Goal: Information Seeking & Learning: Learn about a topic

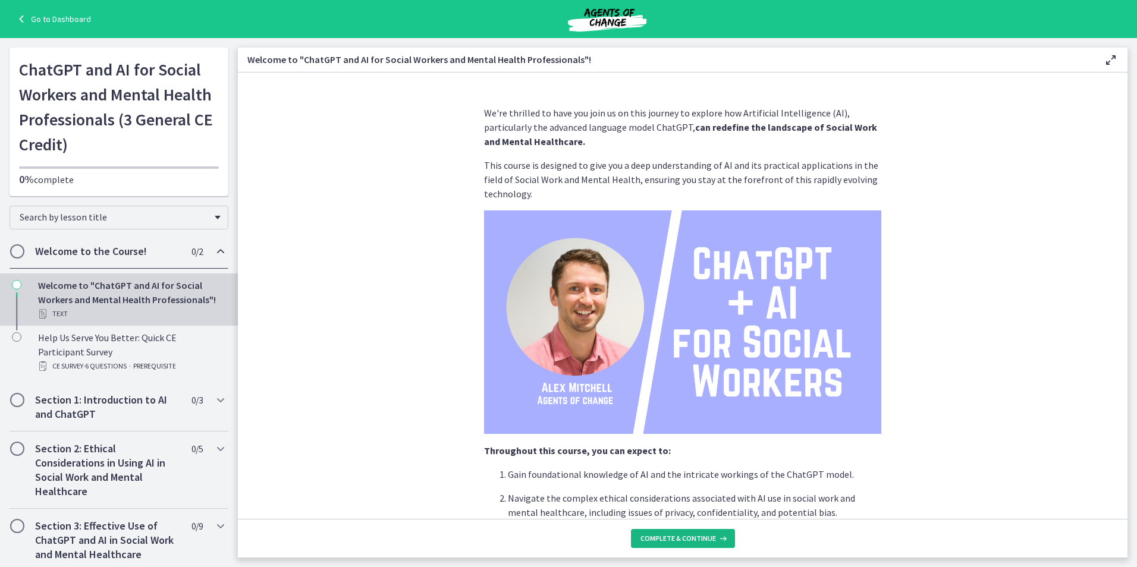
click at [690, 541] on span "Complete & continue" at bounding box center [677, 539] width 75 height 10
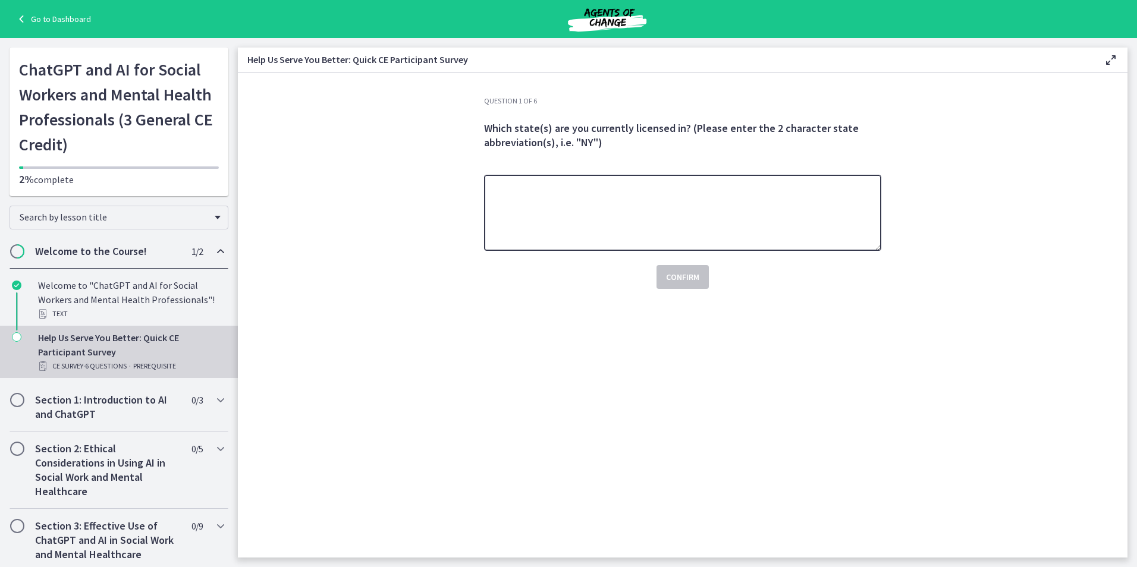
click at [575, 193] on textarea at bounding box center [682, 213] width 397 height 76
type textarea "********"
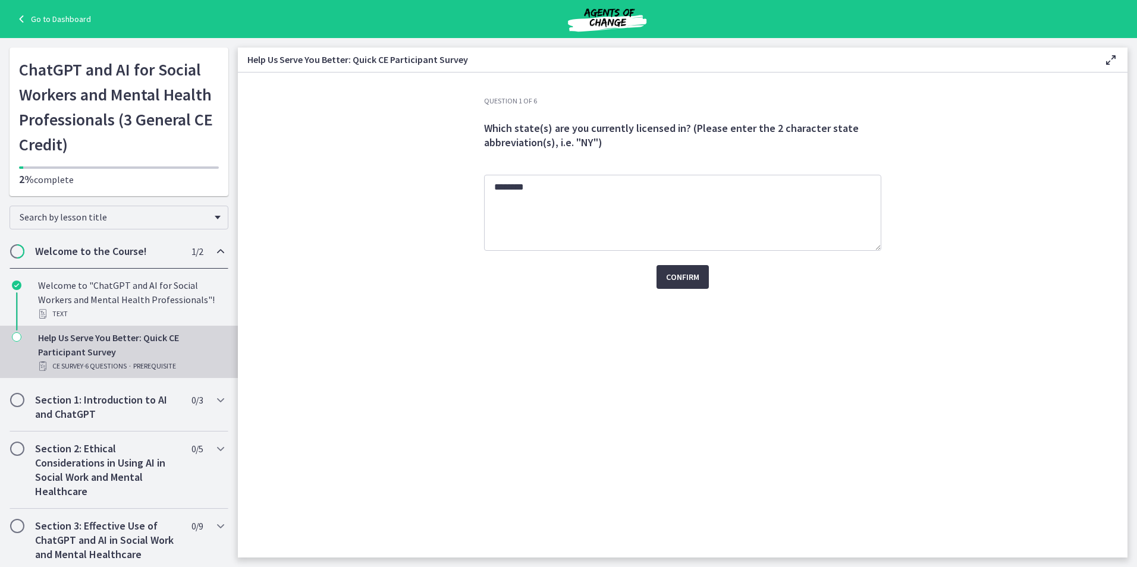
click at [669, 278] on span "Confirm" at bounding box center [682, 277] width 33 height 14
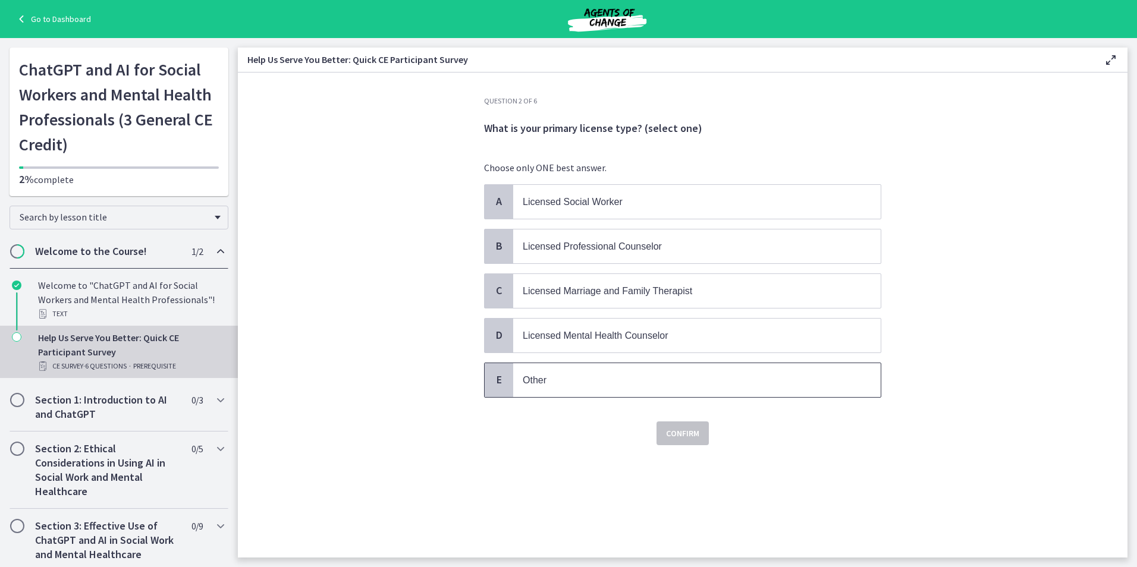
click at [622, 389] on span "Other" at bounding box center [696, 380] width 367 height 34
click at [693, 437] on span "Confirm" at bounding box center [682, 433] width 33 height 14
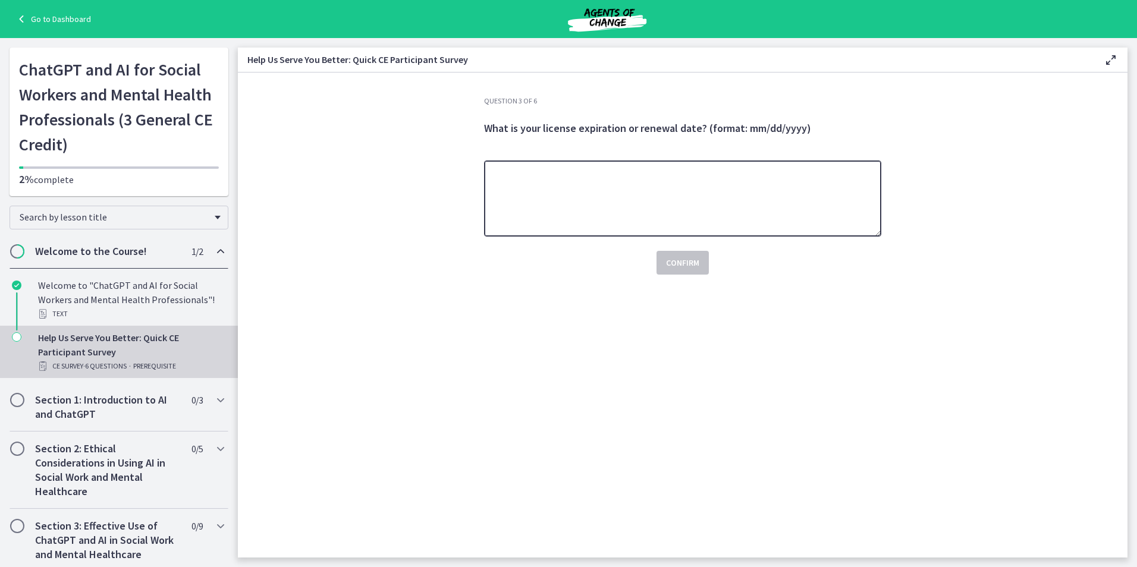
click at [616, 203] on textarea at bounding box center [682, 199] width 397 height 76
type textarea "**********"
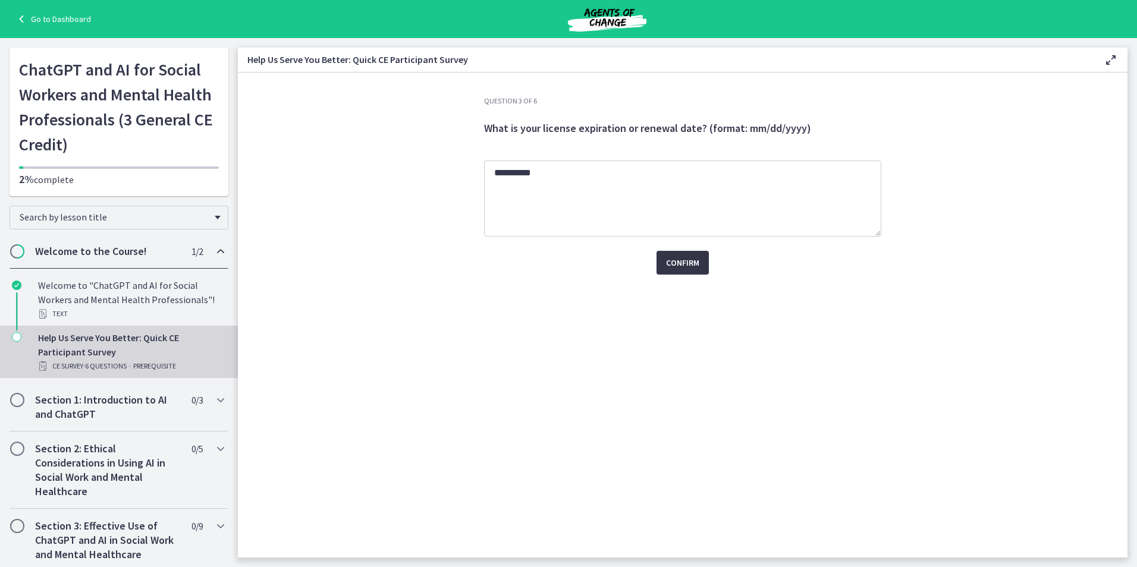
click at [696, 262] on span "Confirm" at bounding box center [682, 263] width 33 height 14
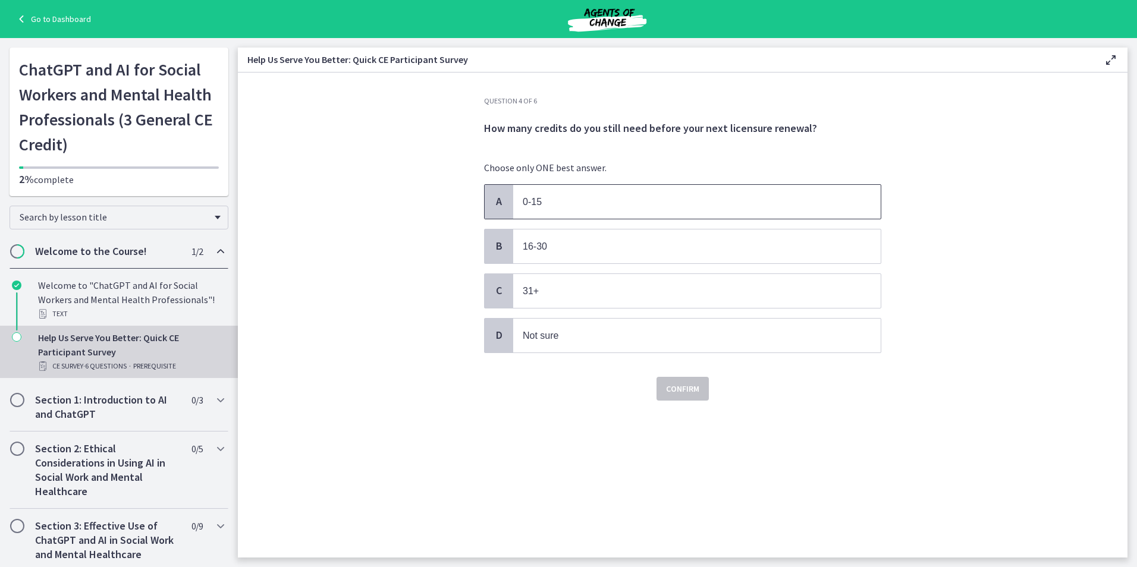
click at [578, 201] on p "0-15" at bounding box center [685, 201] width 325 height 15
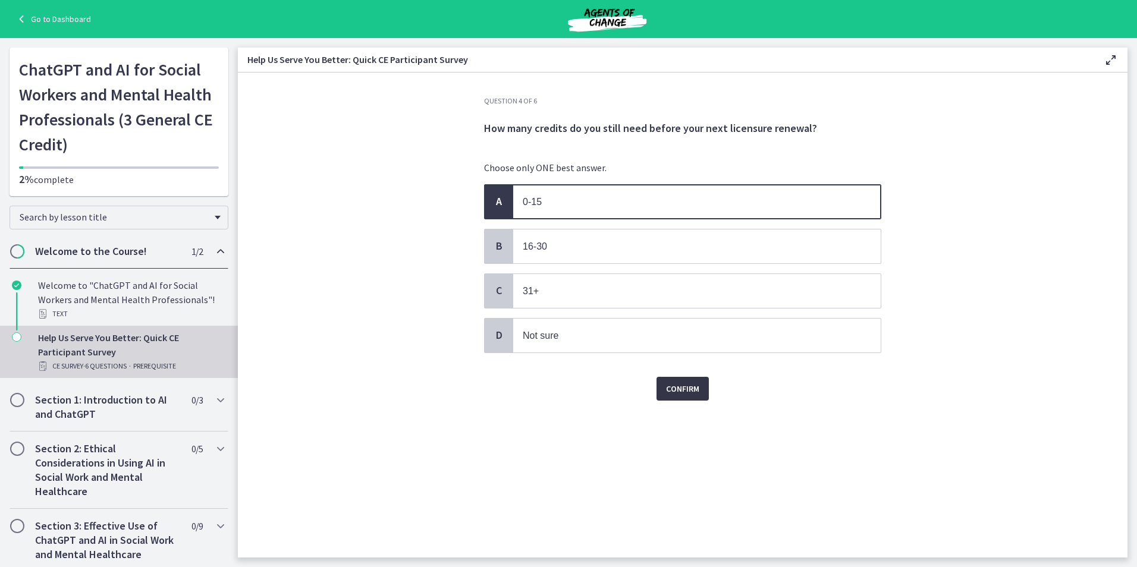
click at [700, 394] on button "Confirm" at bounding box center [682, 389] width 52 height 24
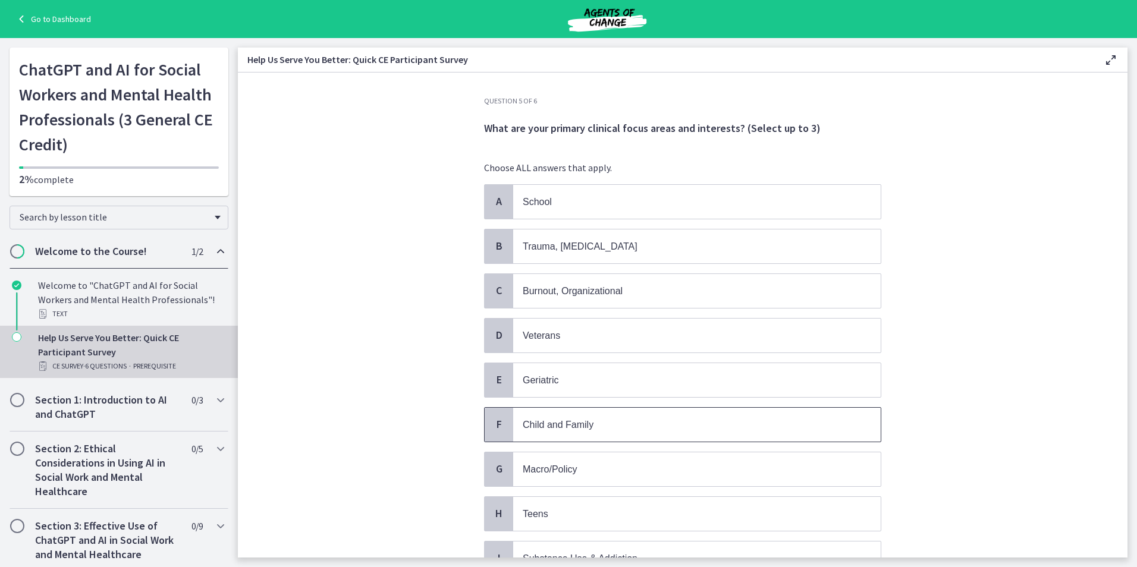
click at [629, 419] on p "Child and Family" at bounding box center [685, 424] width 325 height 15
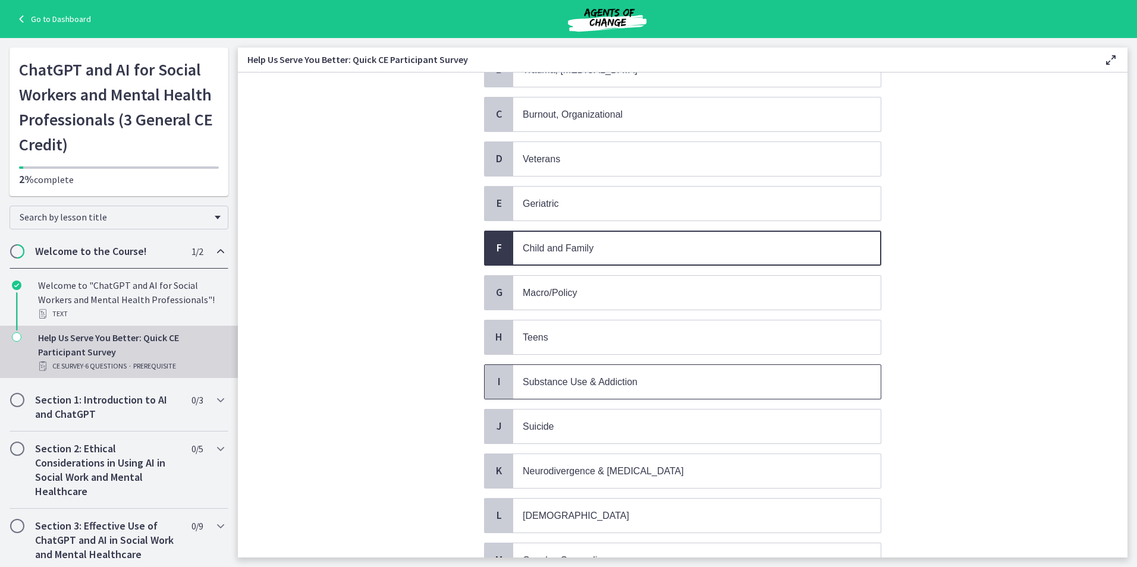
scroll to position [178, 0]
click at [556, 282] on span "Macro/Policy" at bounding box center [696, 291] width 367 height 34
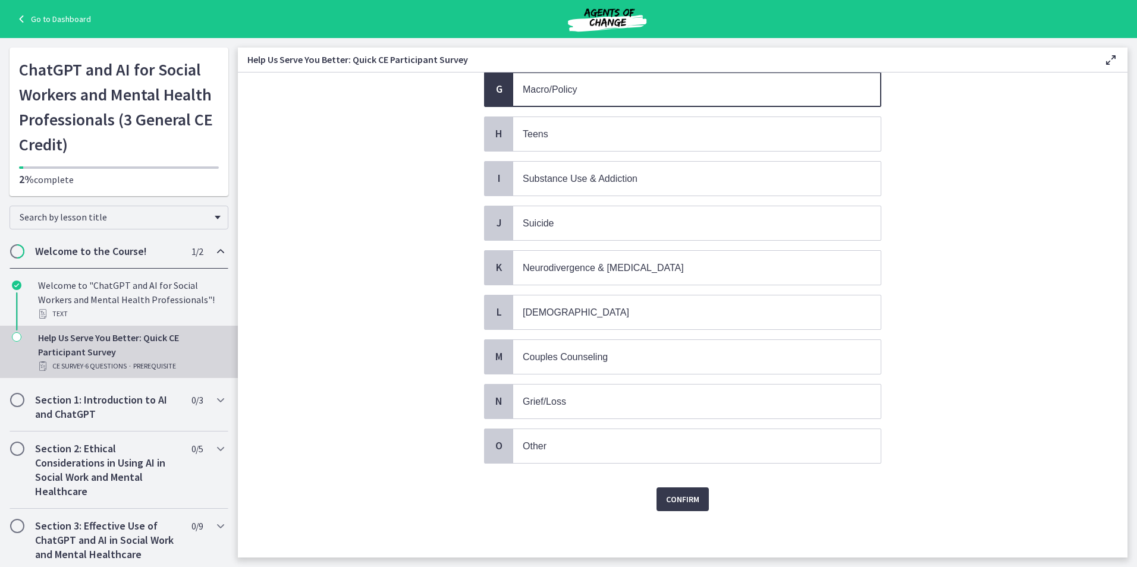
scroll to position [381, 0]
click at [556, 449] on p "Other" at bounding box center [685, 445] width 325 height 15
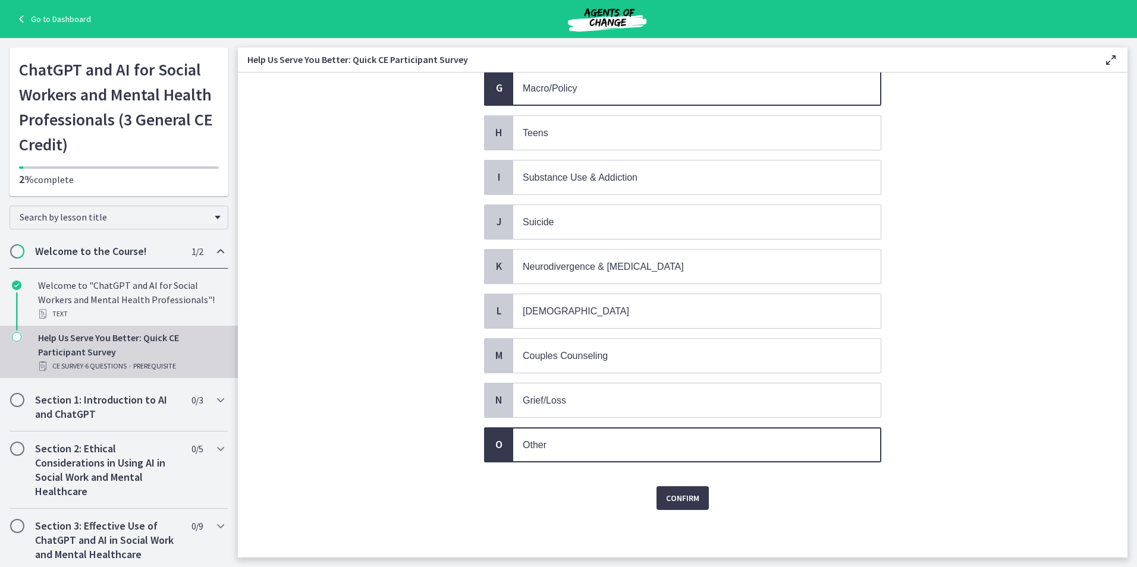
click at [709, 492] on div "Confirm" at bounding box center [682, 491] width 397 height 38
click at [691, 496] on span "Confirm" at bounding box center [682, 498] width 33 height 14
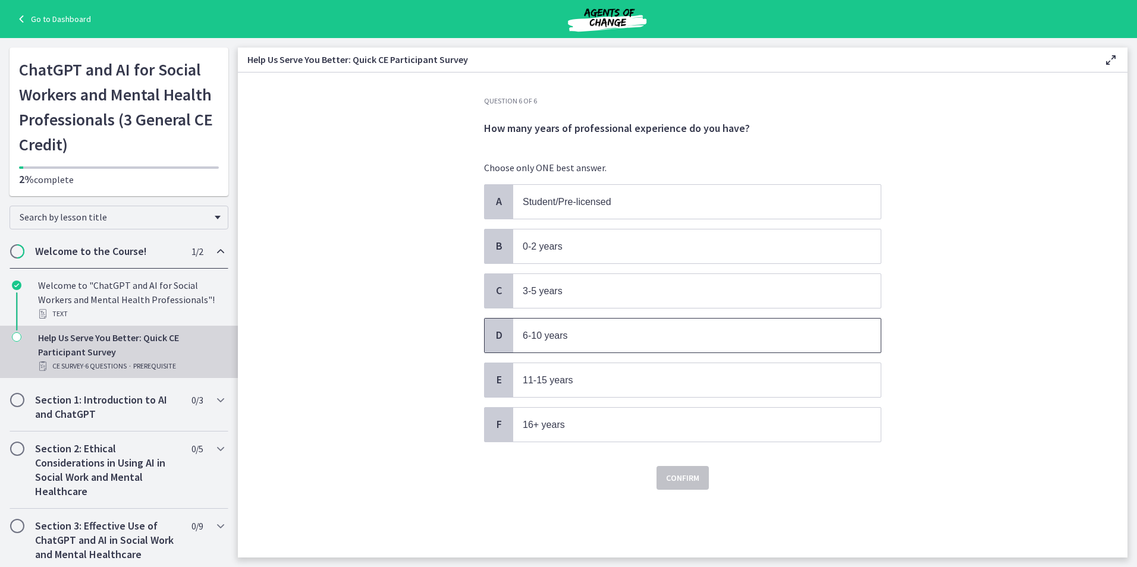
click at [624, 335] on p "6-10 years" at bounding box center [685, 335] width 325 height 15
click at [697, 484] on span "Confirm" at bounding box center [682, 478] width 33 height 14
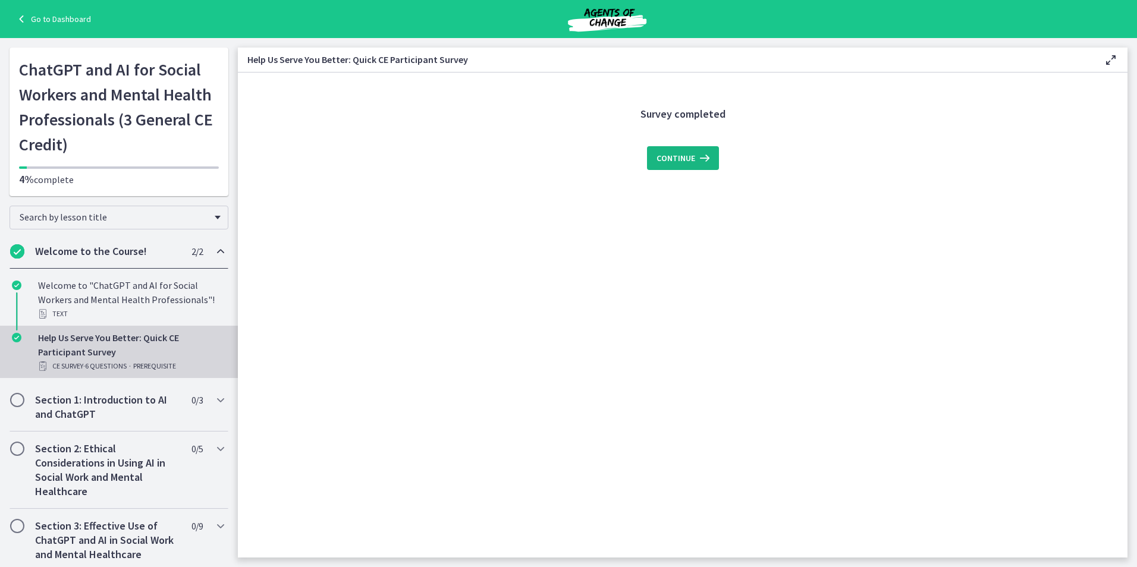
click at [679, 168] on button "Continue" at bounding box center [683, 158] width 72 height 24
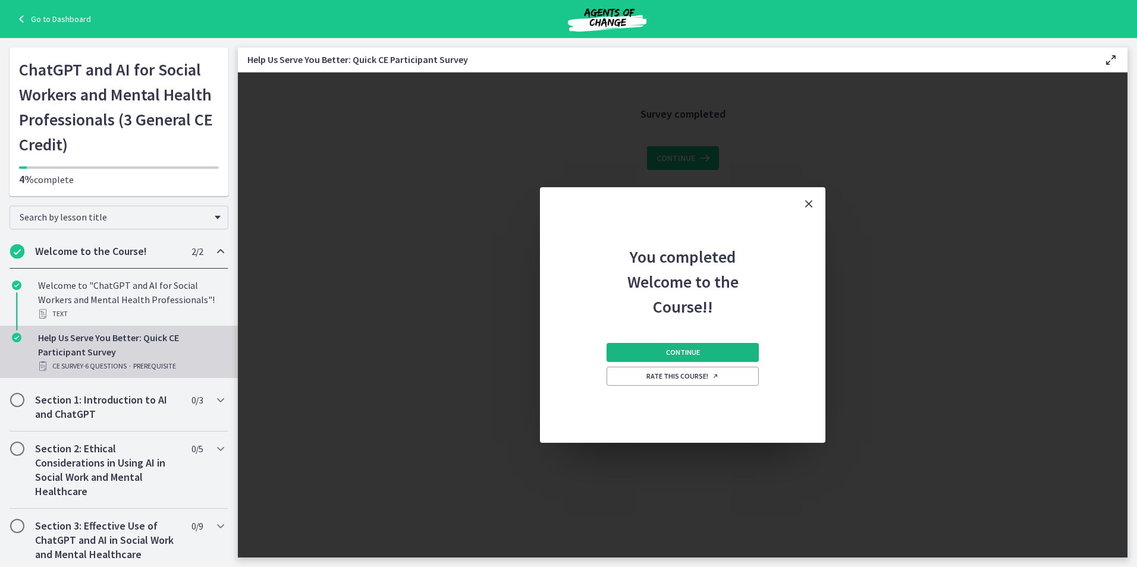
click at [682, 353] on span "Continue" at bounding box center [683, 353] width 34 height 10
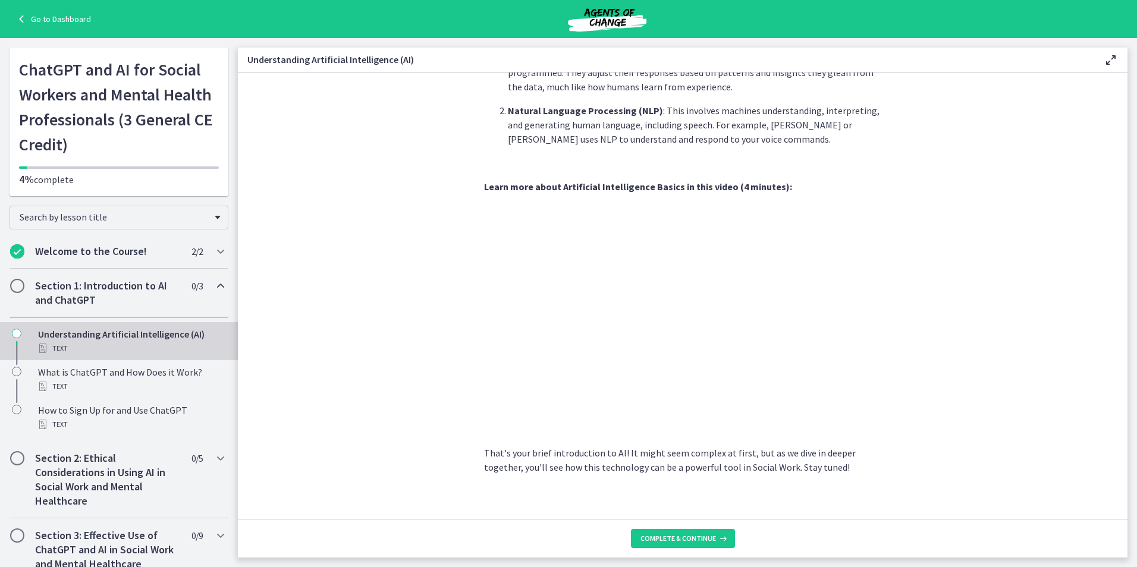
scroll to position [427, 0]
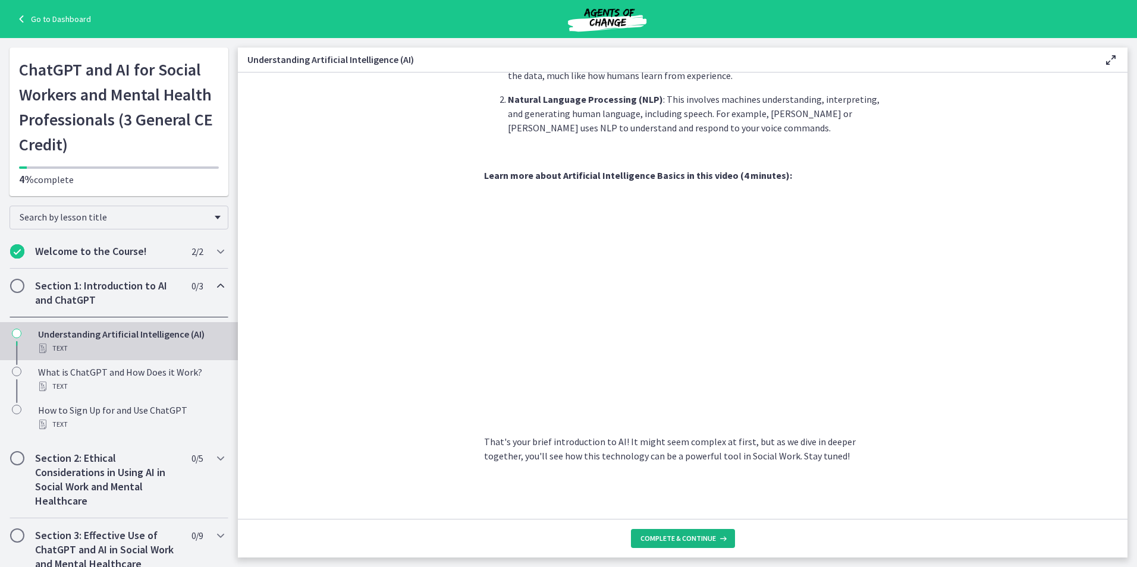
click at [687, 536] on span "Complete & continue" at bounding box center [677, 539] width 75 height 10
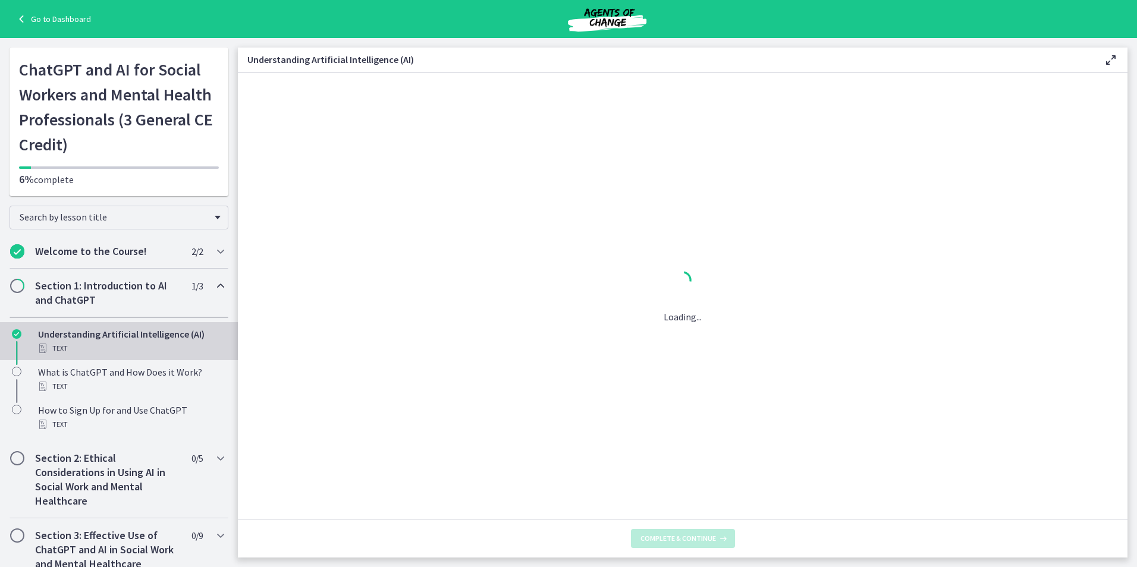
scroll to position [0, 0]
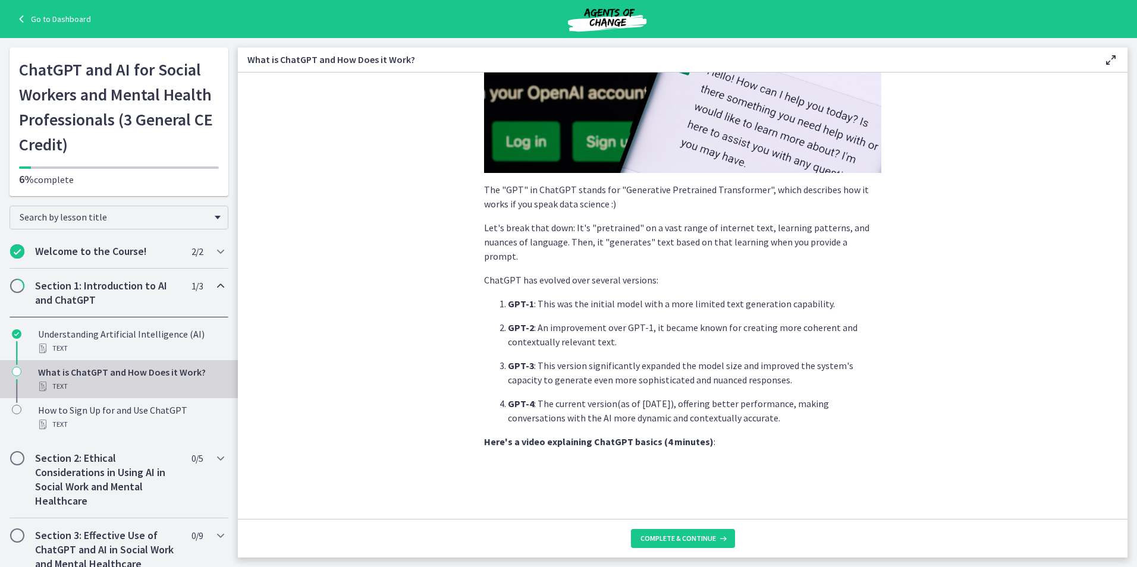
scroll to position [494, 0]
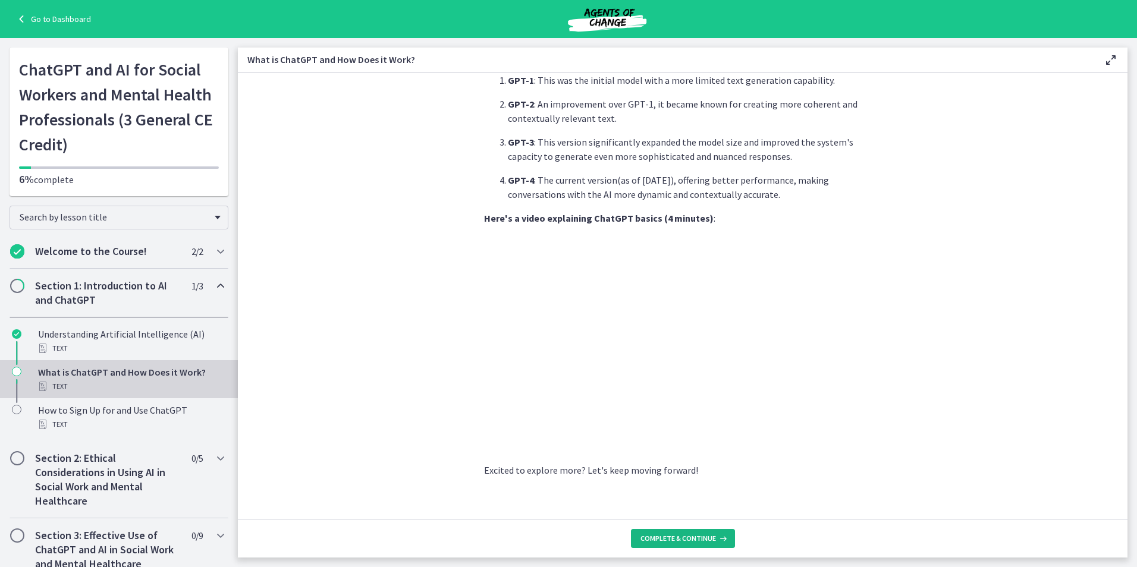
click at [684, 540] on span "Complete & continue" at bounding box center [677, 539] width 75 height 10
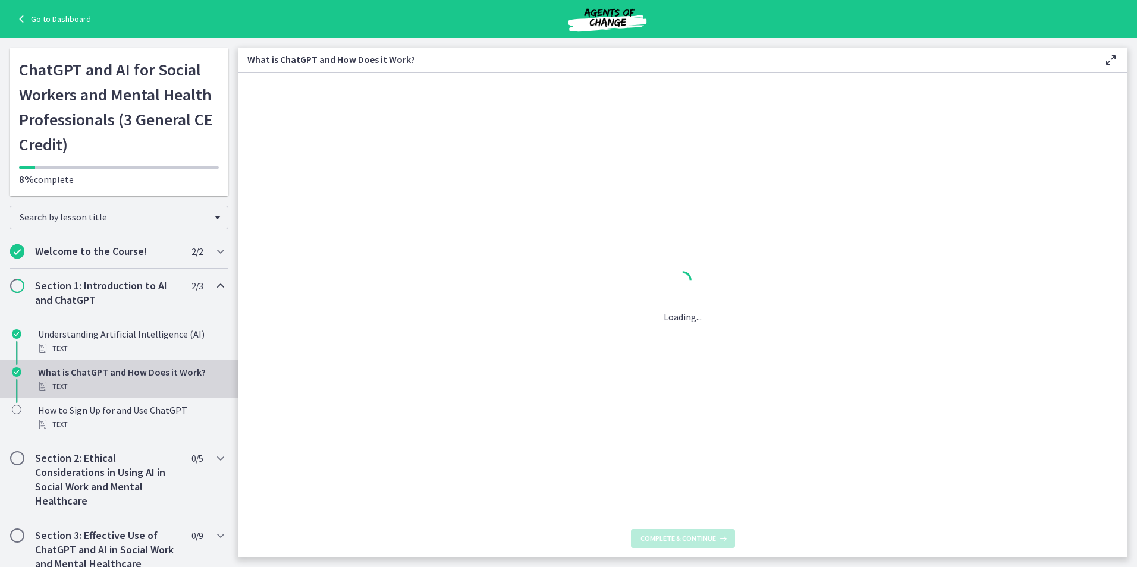
scroll to position [0, 0]
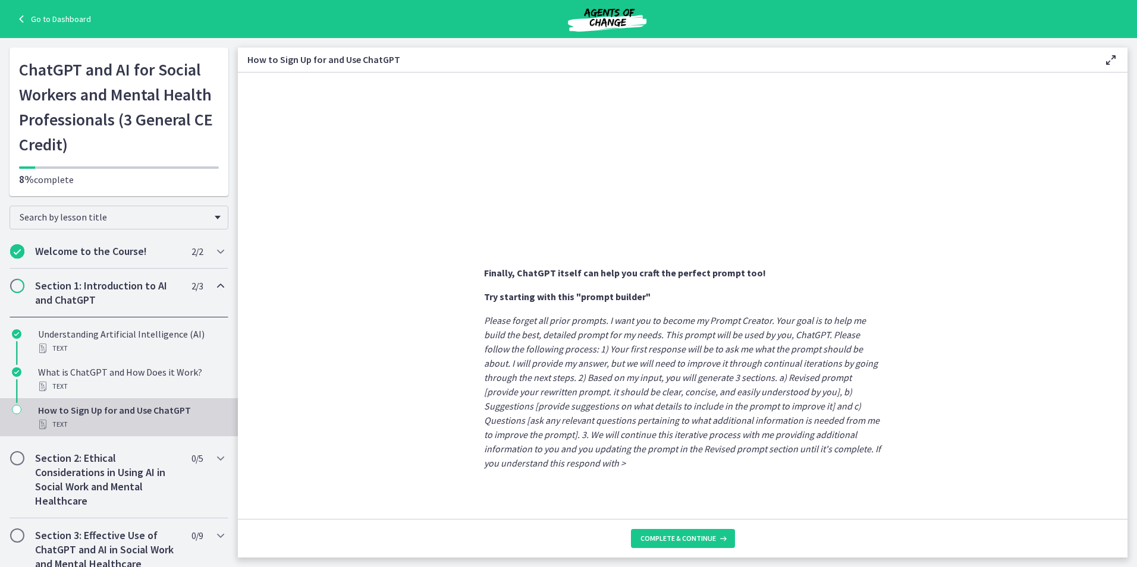
scroll to position [550, 0]
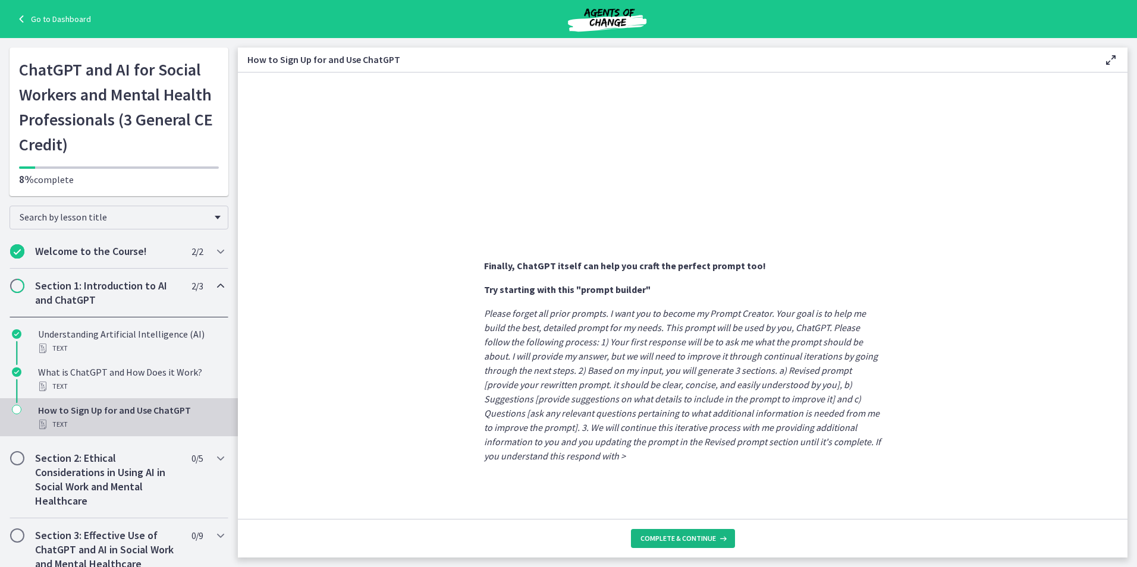
click at [681, 535] on span "Complete & continue" at bounding box center [677, 539] width 75 height 10
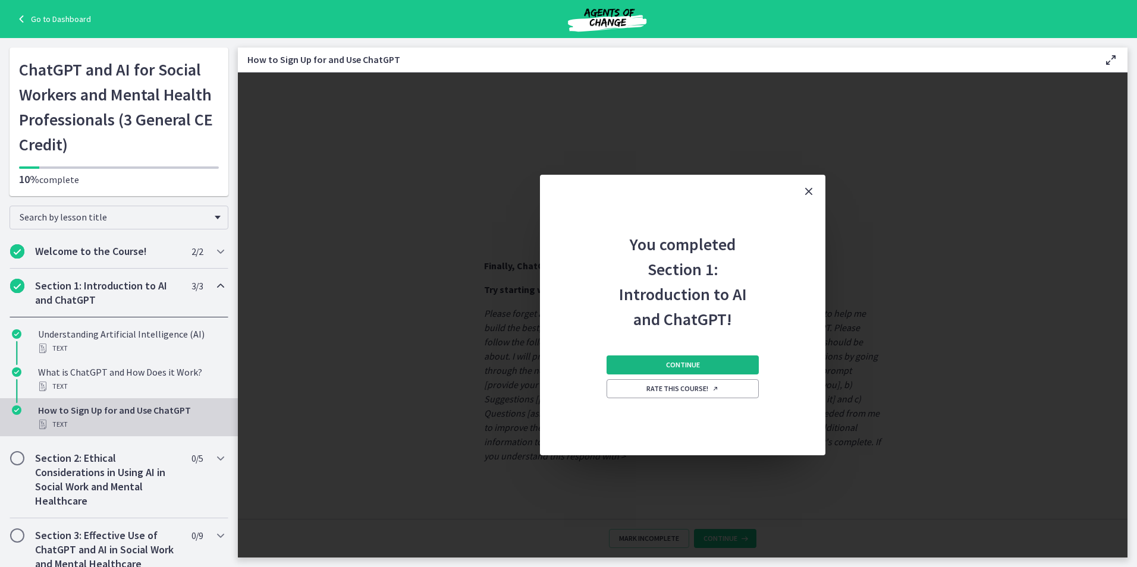
click at [735, 369] on button "Continue" at bounding box center [682, 364] width 152 height 19
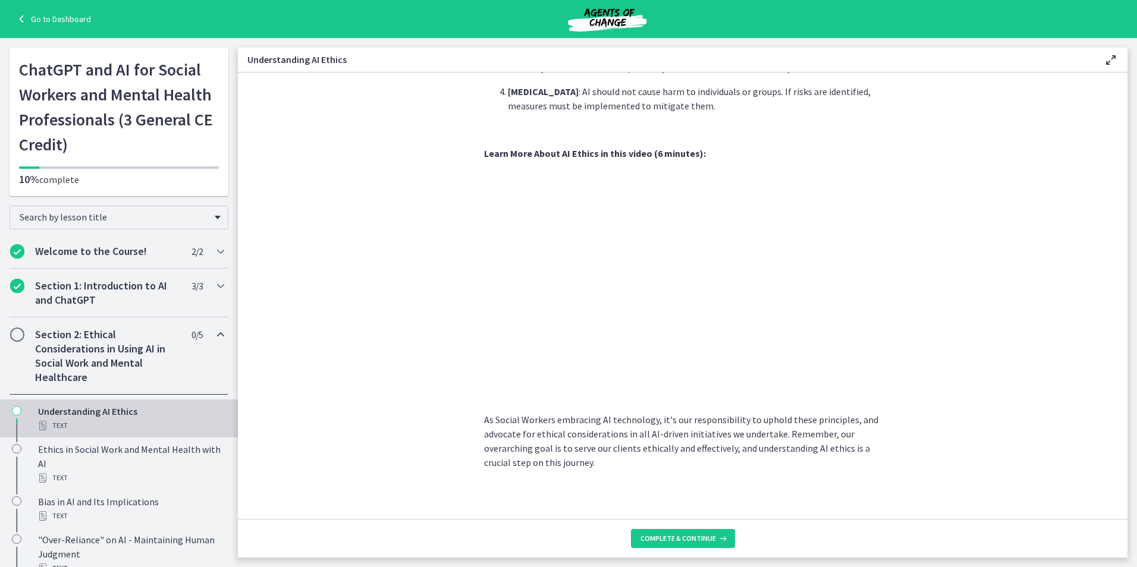
scroll to position [504, 0]
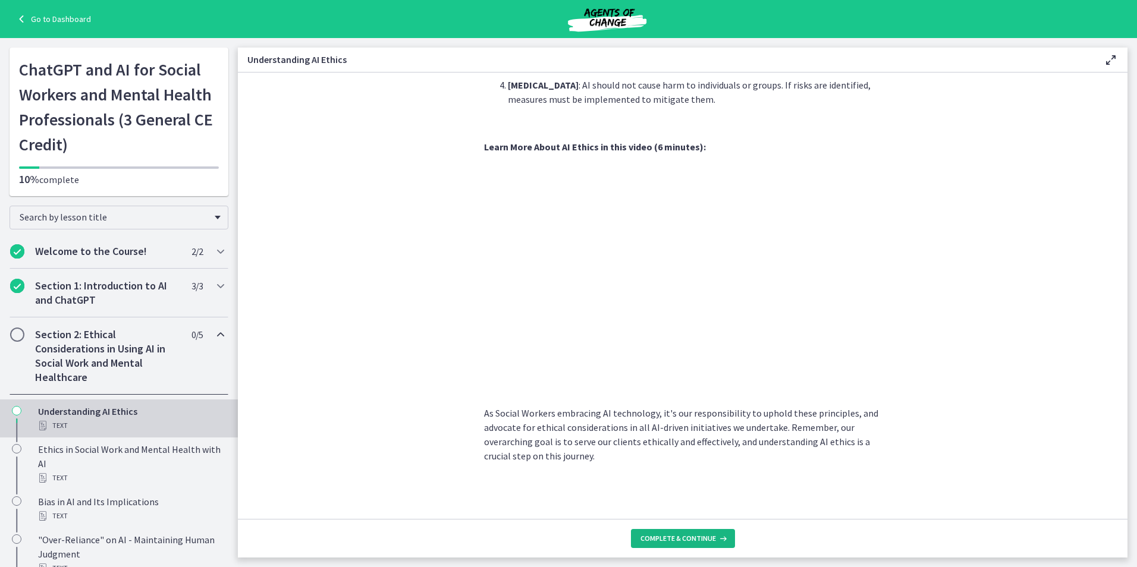
click at [710, 544] on button "Complete & continue" at bounding box center [683, 538] width 104 height 19
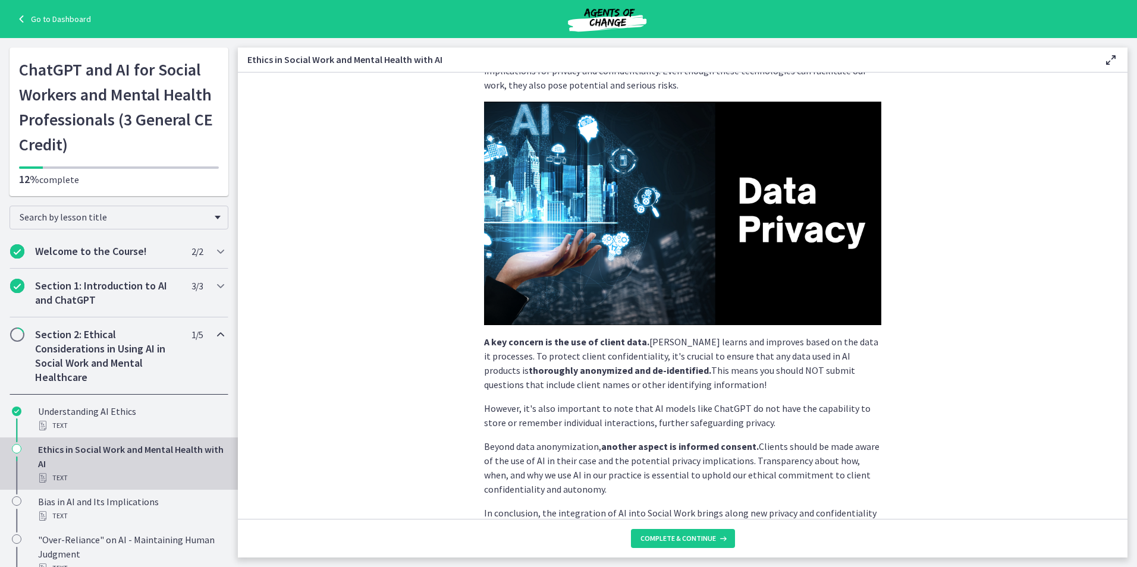
scroll to position [210, 0]
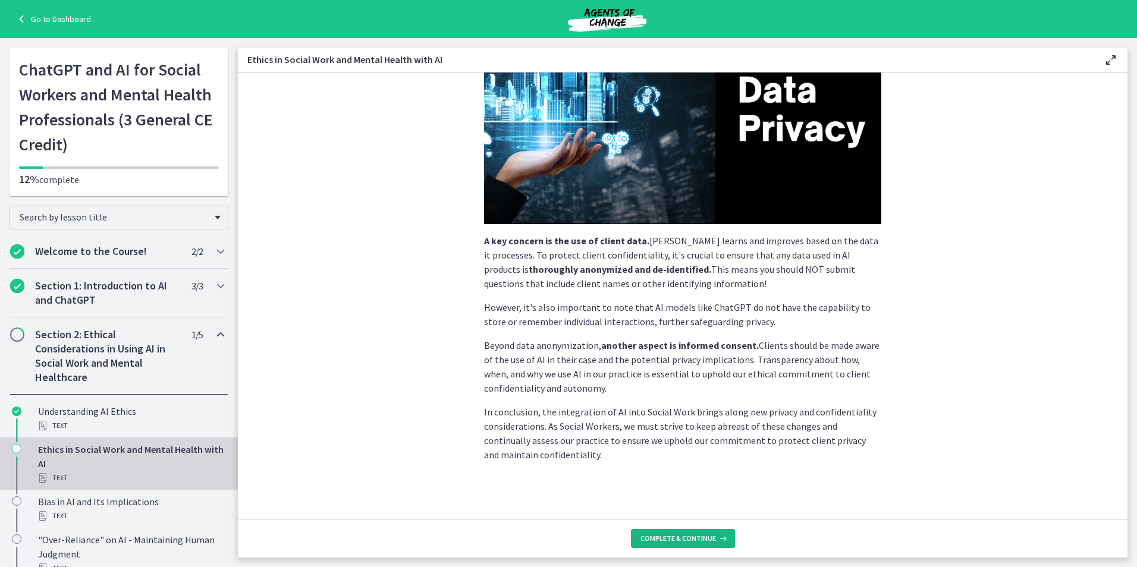
click at [694, 529] on button "Complete & continue" at bounding box center [683, 538] width 104 height 19
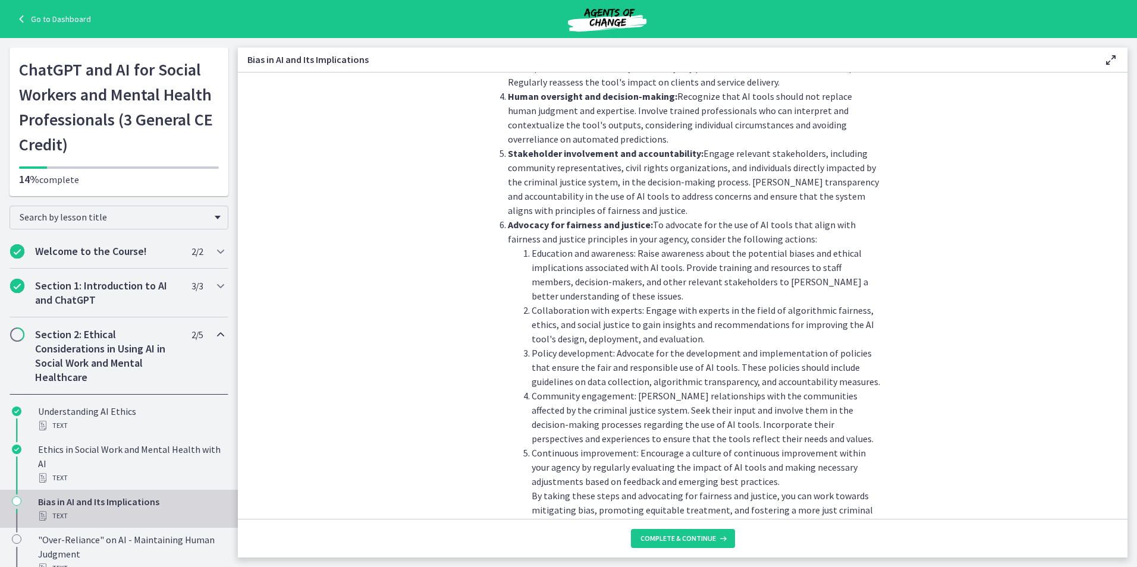
scroll to position [1241, 0]
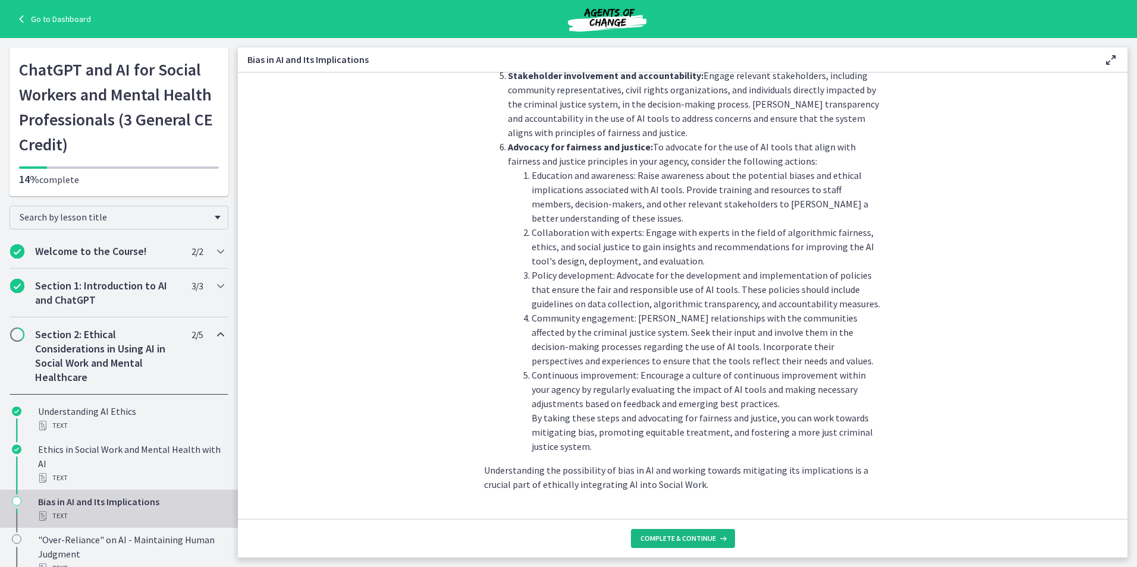
click at [687, 538] on span "Complete & continue" at bounding box center [677, 539] width 75 height 10
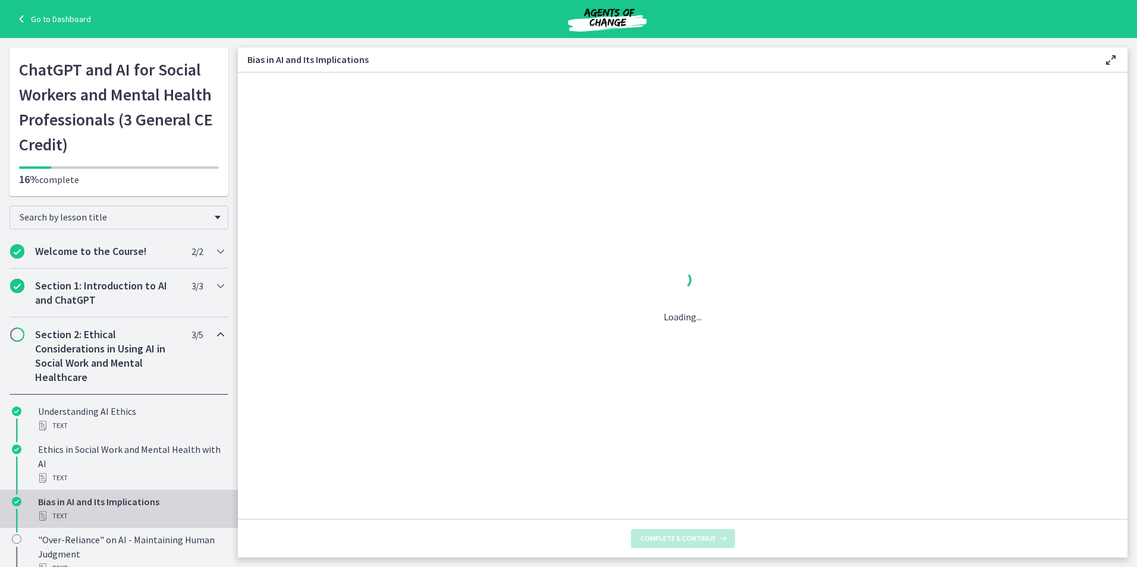
scroll to position [0, 0]
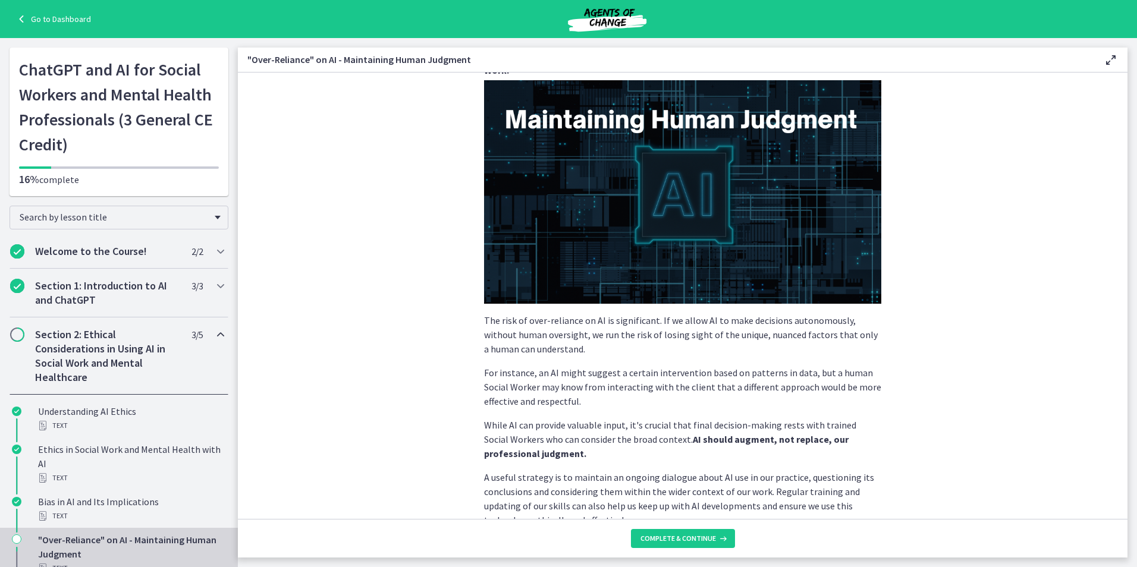
scroll to position [203, 0]
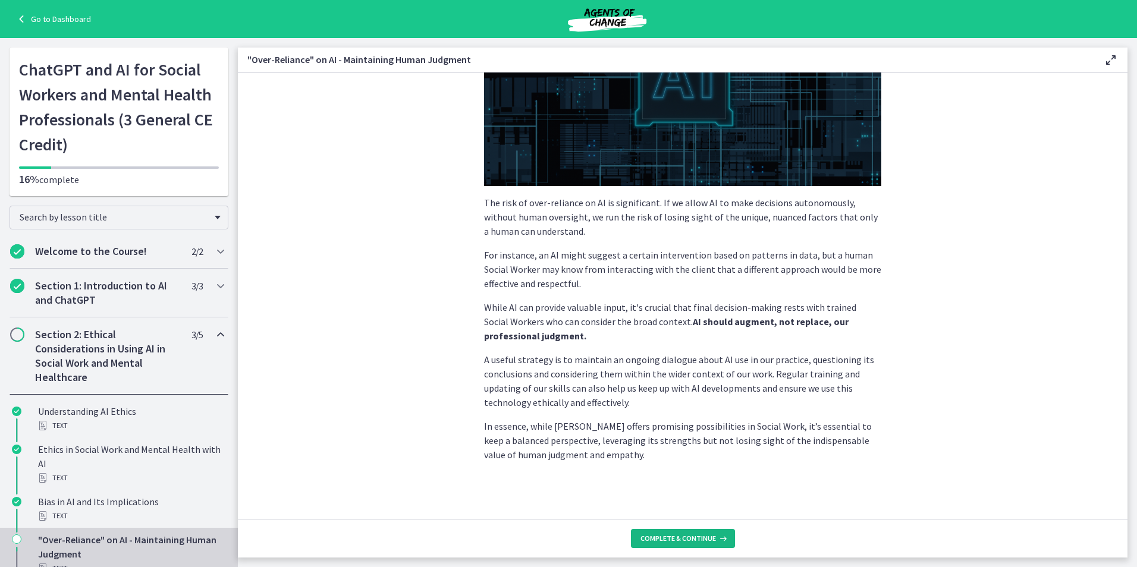
click at [652, 537] on span "Complete & continue" at bounding box center [677, 539] width 75 height 10
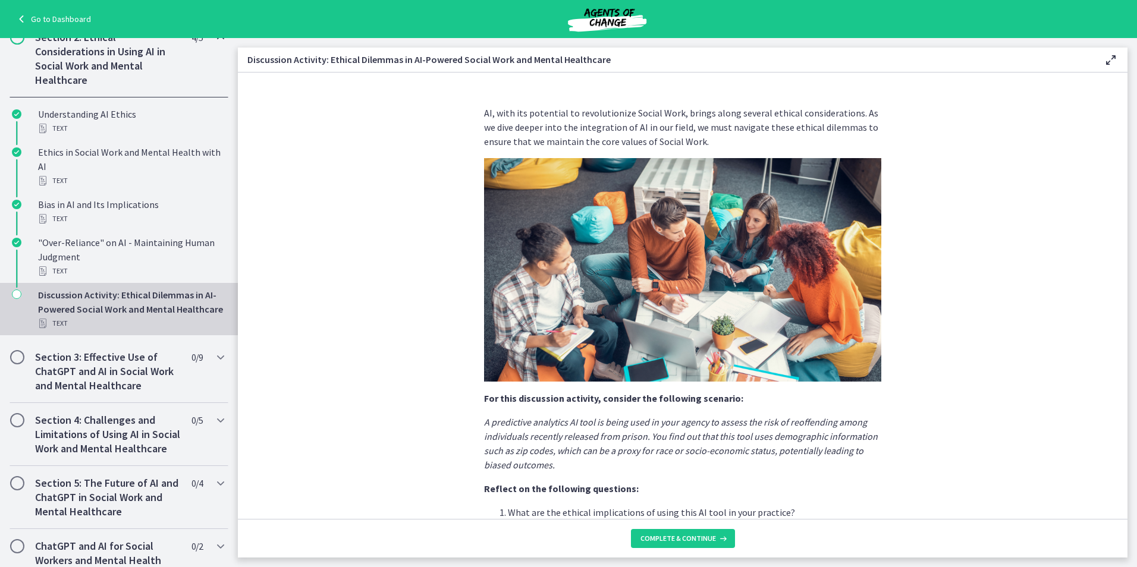
scroll to position [210, 0]
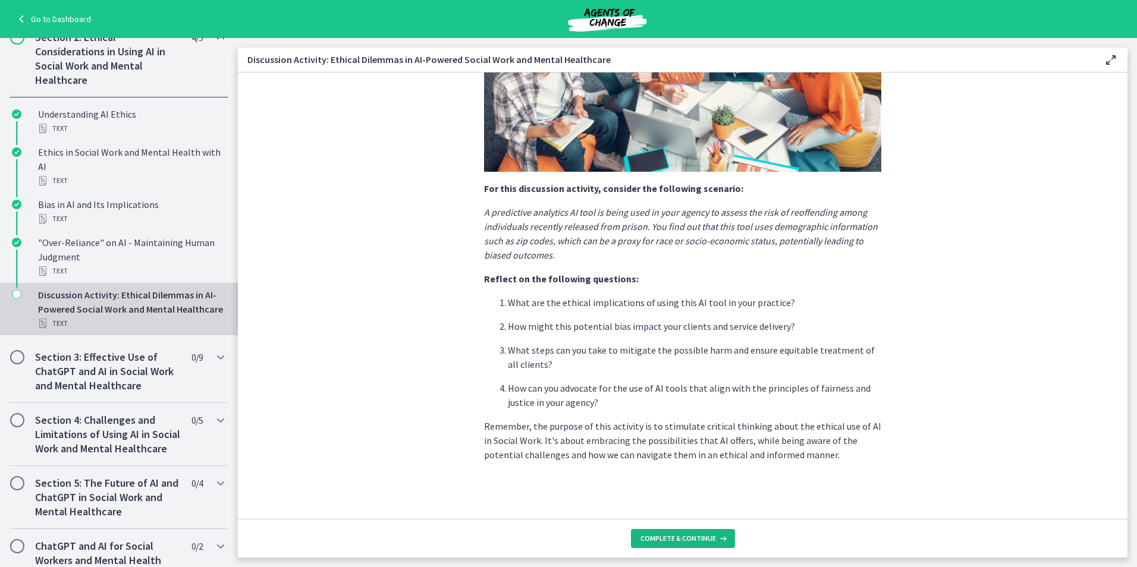
click at [653, 541] on span "Complete & continue" at bounding box center [677, 539] width 75 height 10
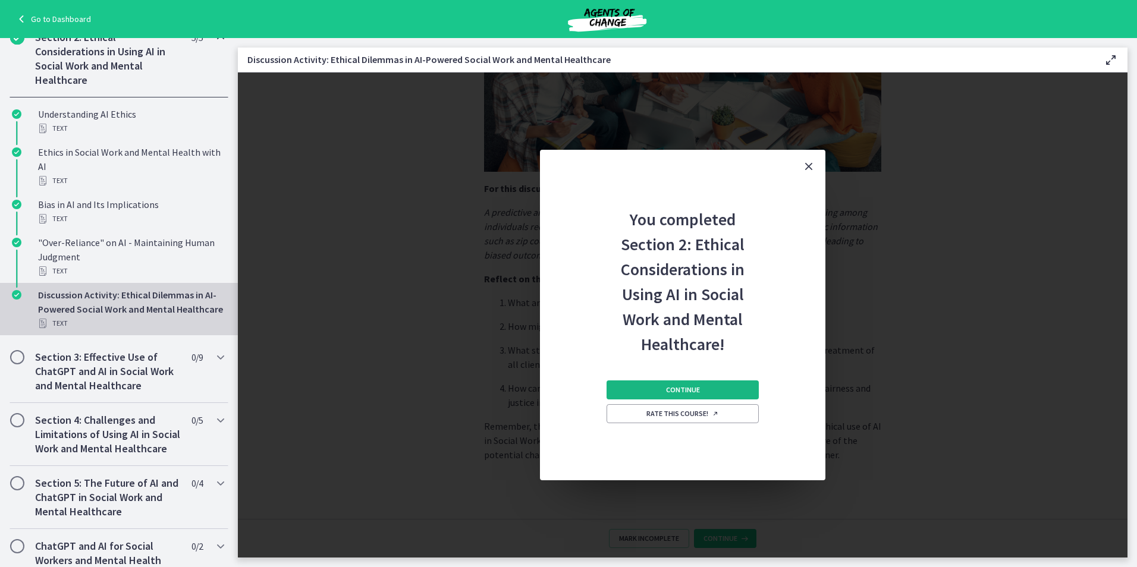
click at [725, 397] on button "Continue" at bounding box center [682, 389] width 152 height 19
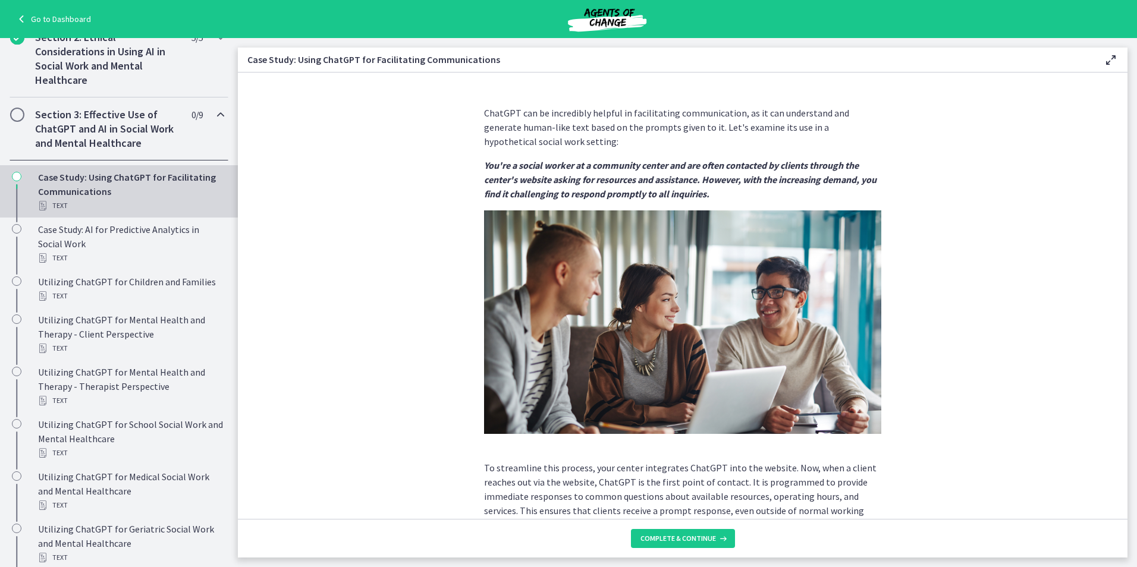
scroll to position [213, 0]
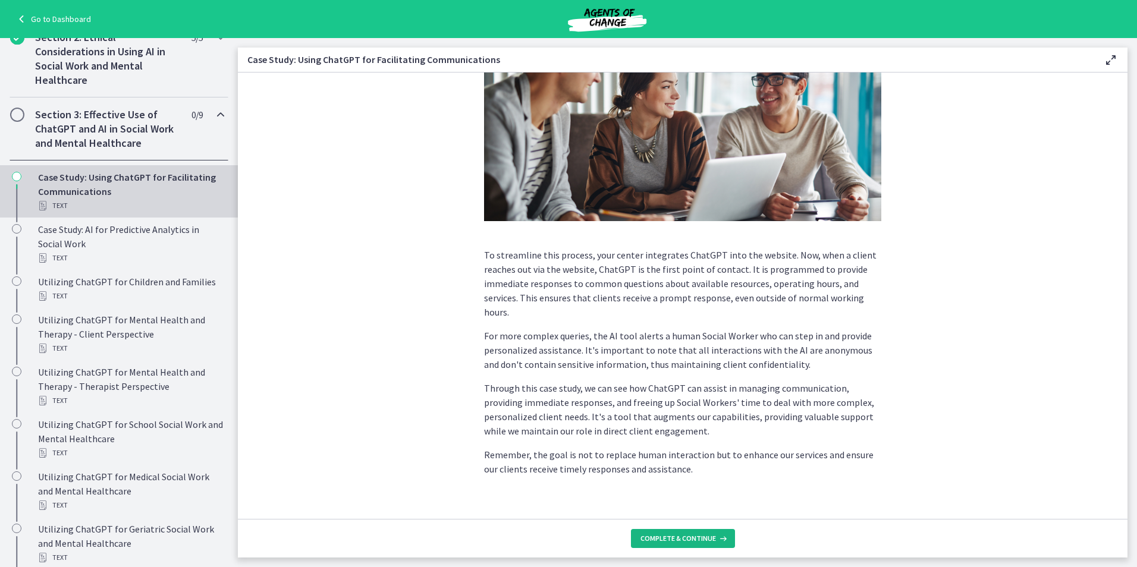
click at [703, 536] on span "Complete & continue" at bounding box center [677, 539] width 75 height 10
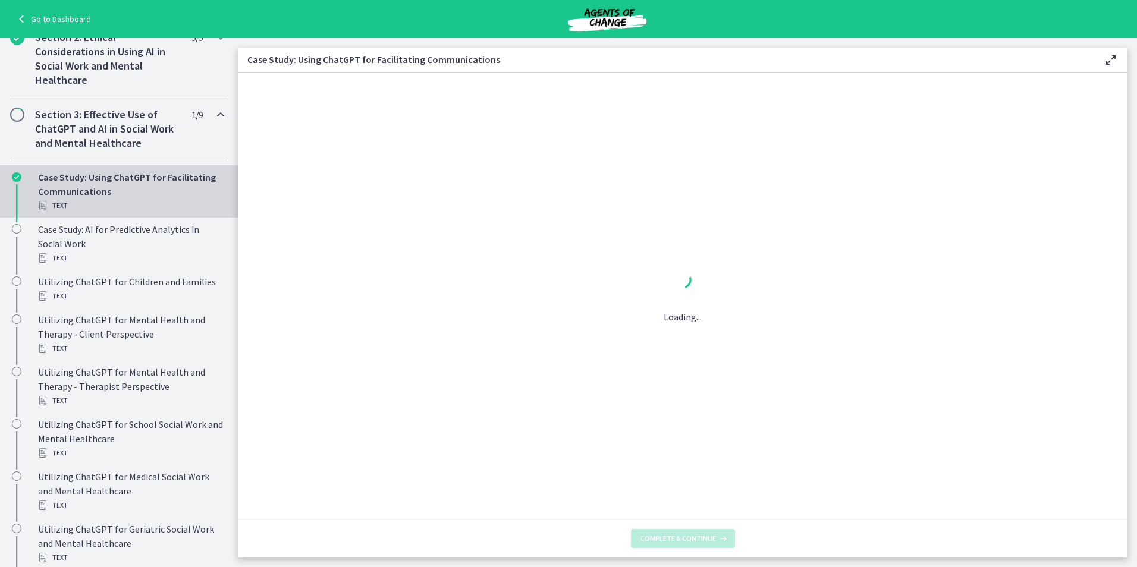
scroll to position [0, 0]
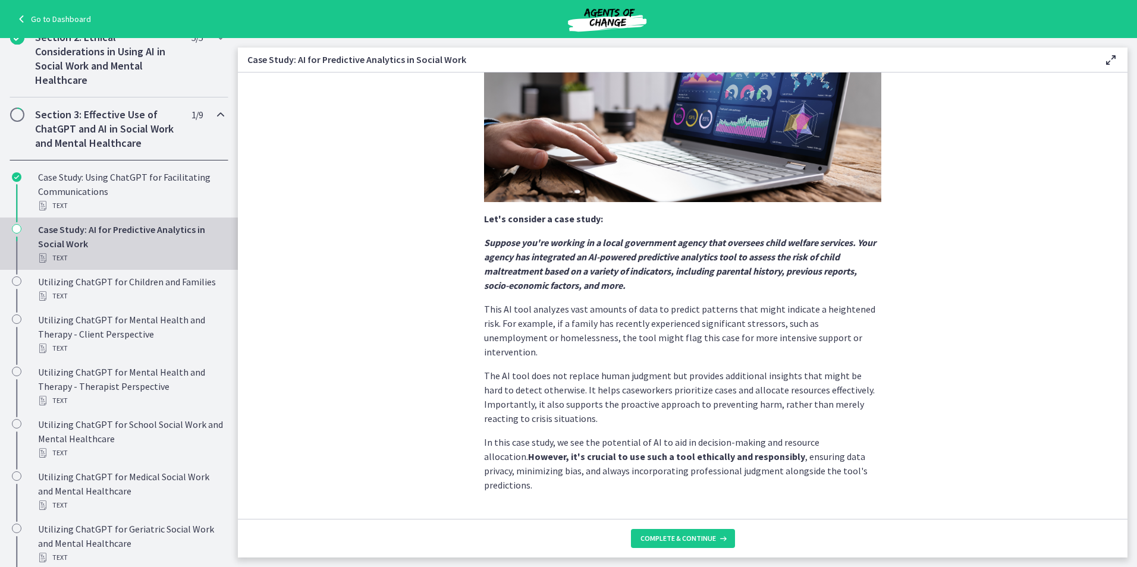
scroll to position [181, 0]
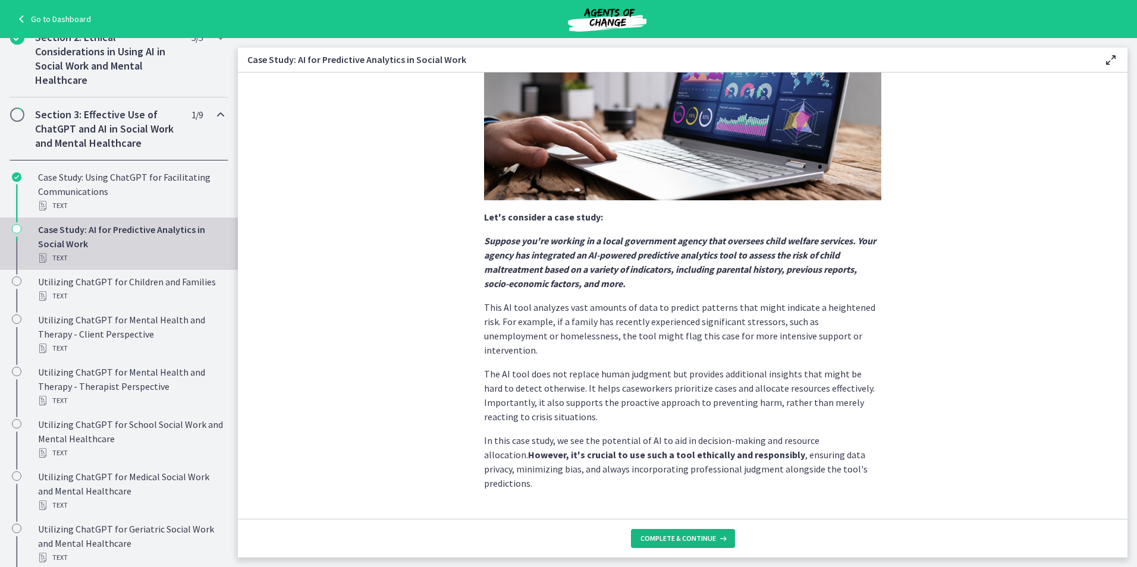
click at [716, 538] on icon at bounding box center [722, 539] width 12 height 10
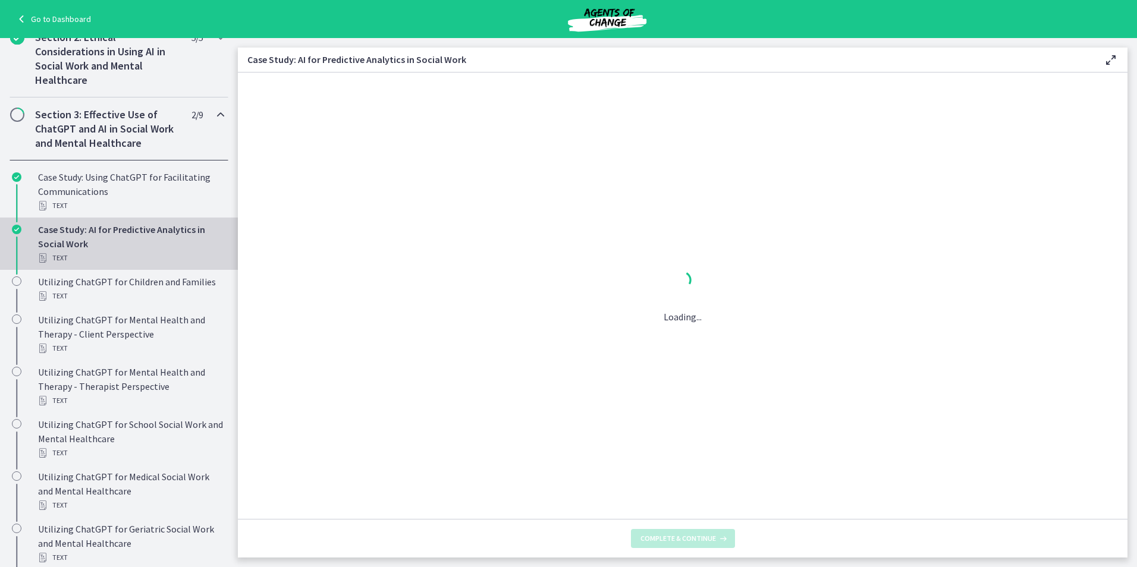
scroll to position [0, 0]
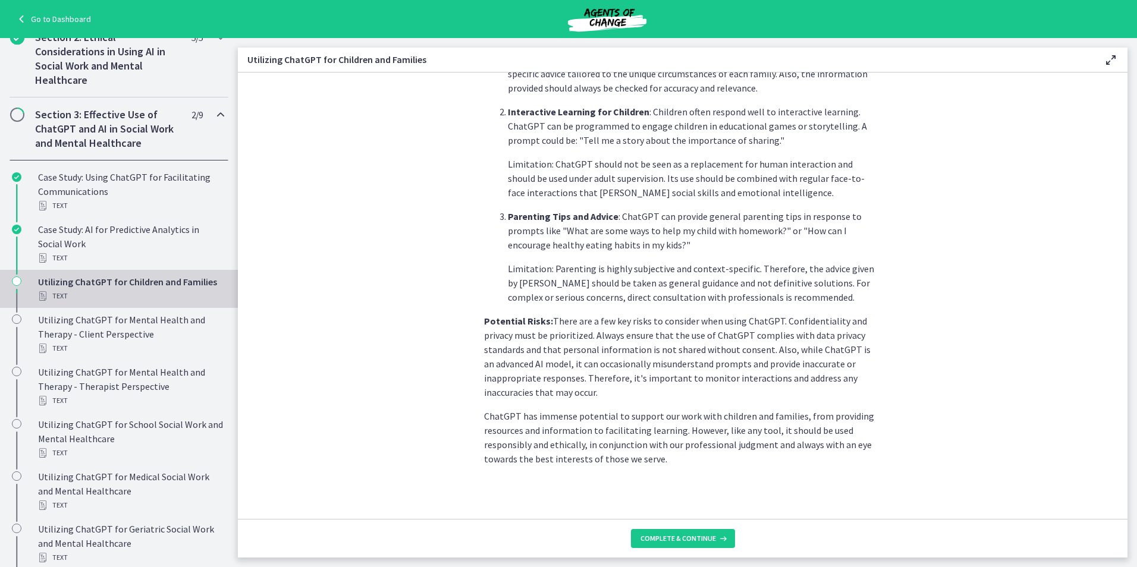
scroll to position [433, 0]
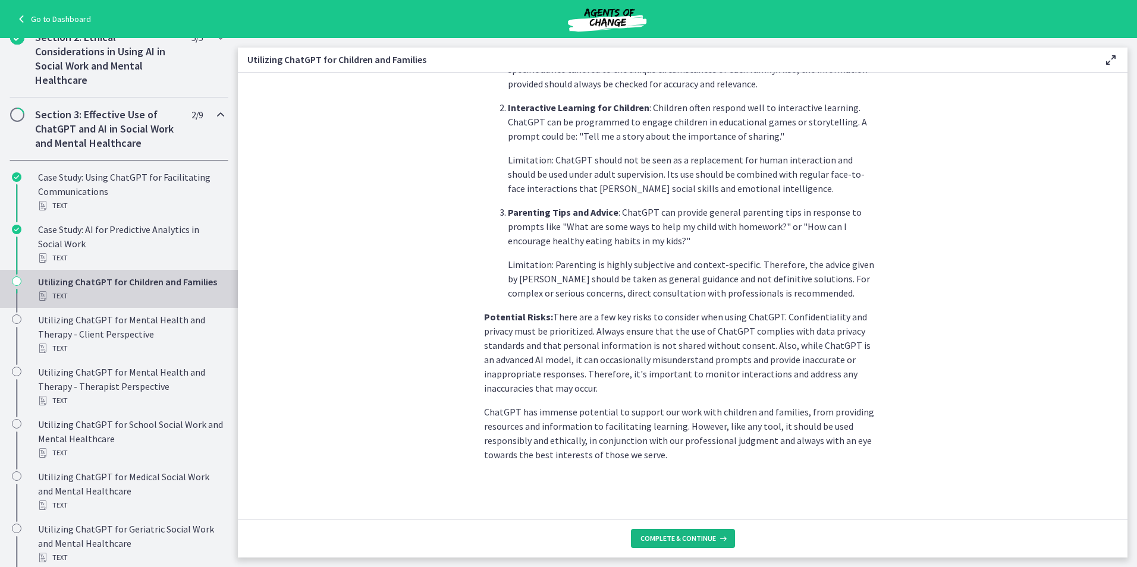
click at [704, 536] on span "Complete & continue" at bounding box center [677, 539] width 75 height 10
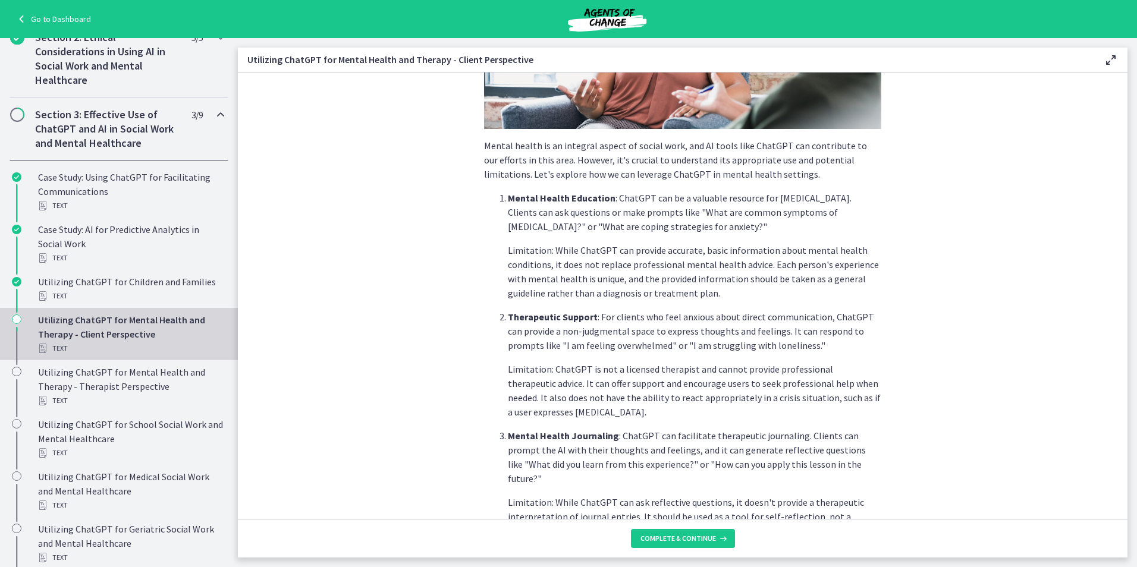
scroll to position [410, 0]
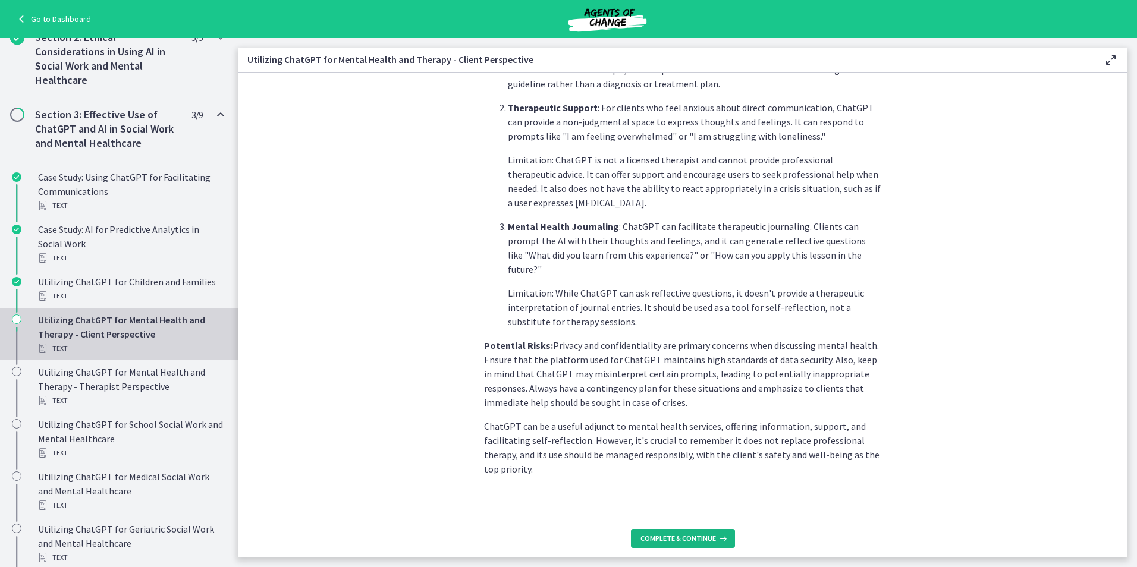
click at [725, 542] on icon at bounding box center [722, 539] width 12 height 10
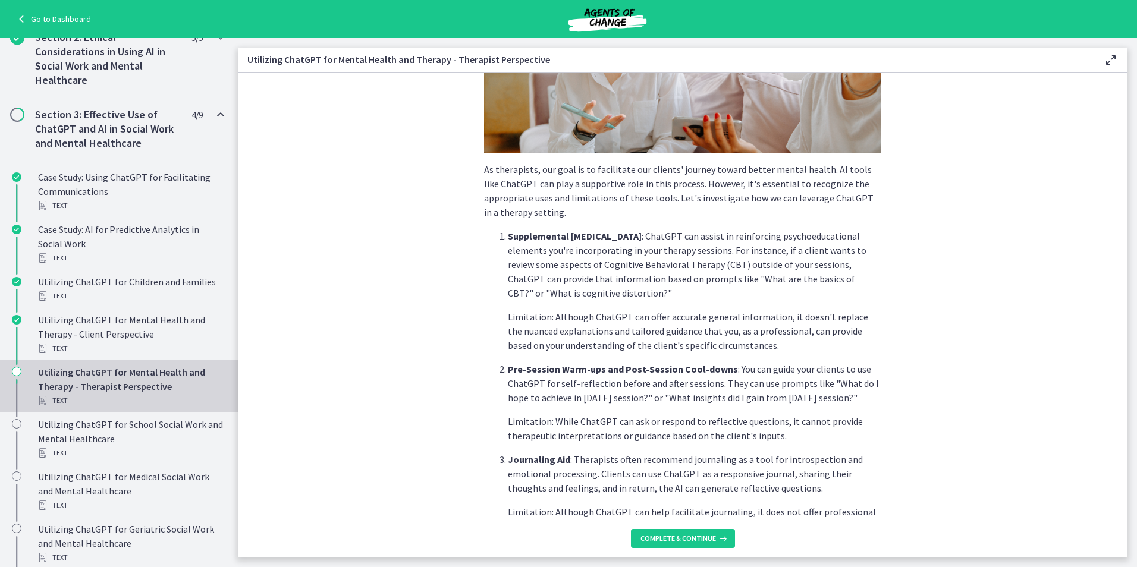
scroll to position [381, 0]
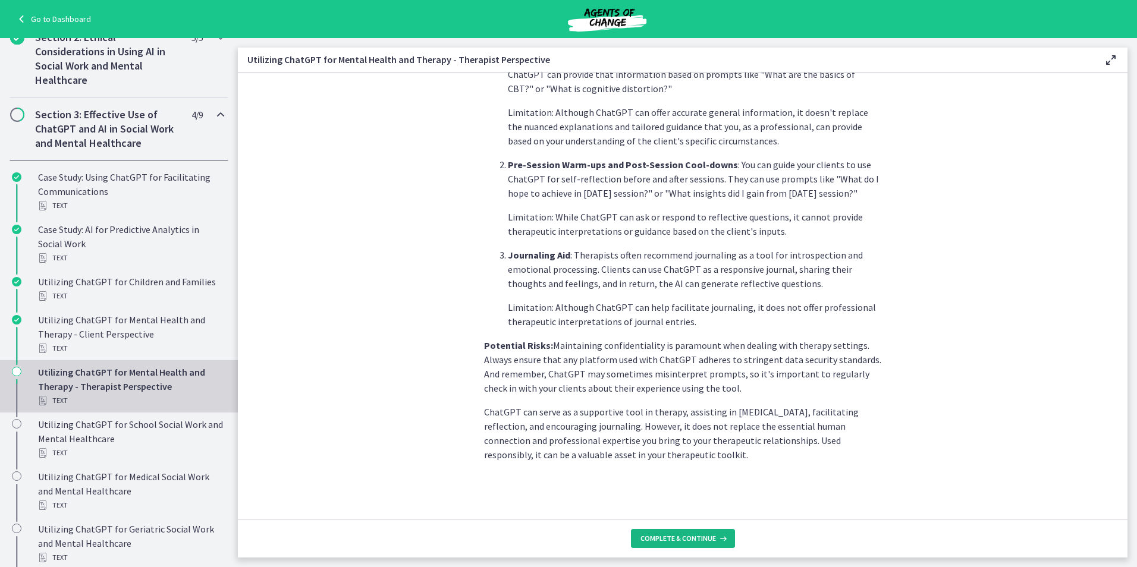
click at [697, 542] on span "Complete & continue" at bounding box center [677, 539] width 75 height 10
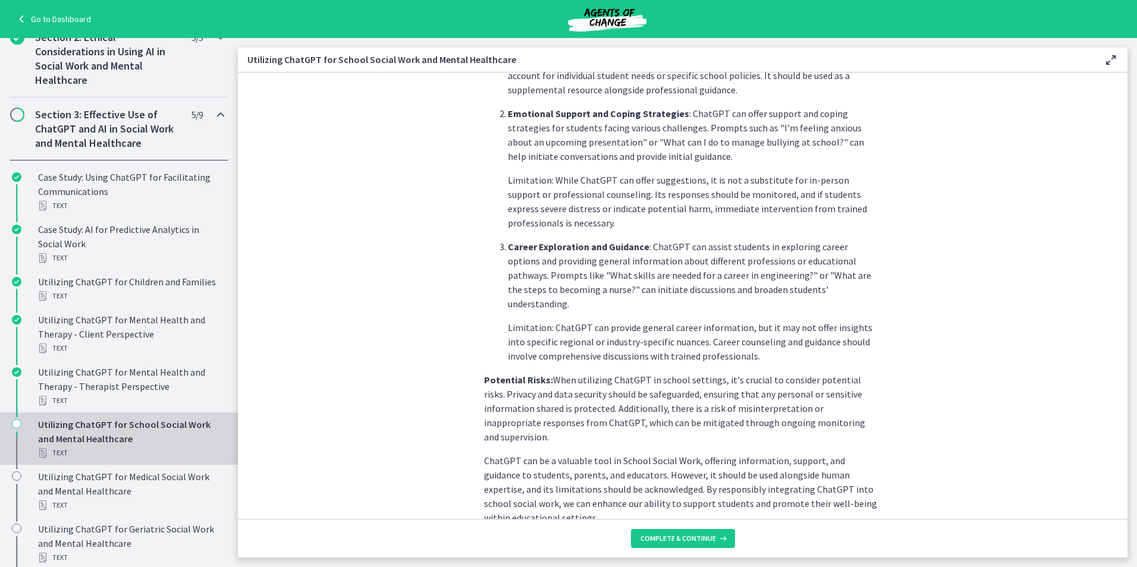
scroll to position [438, 0]
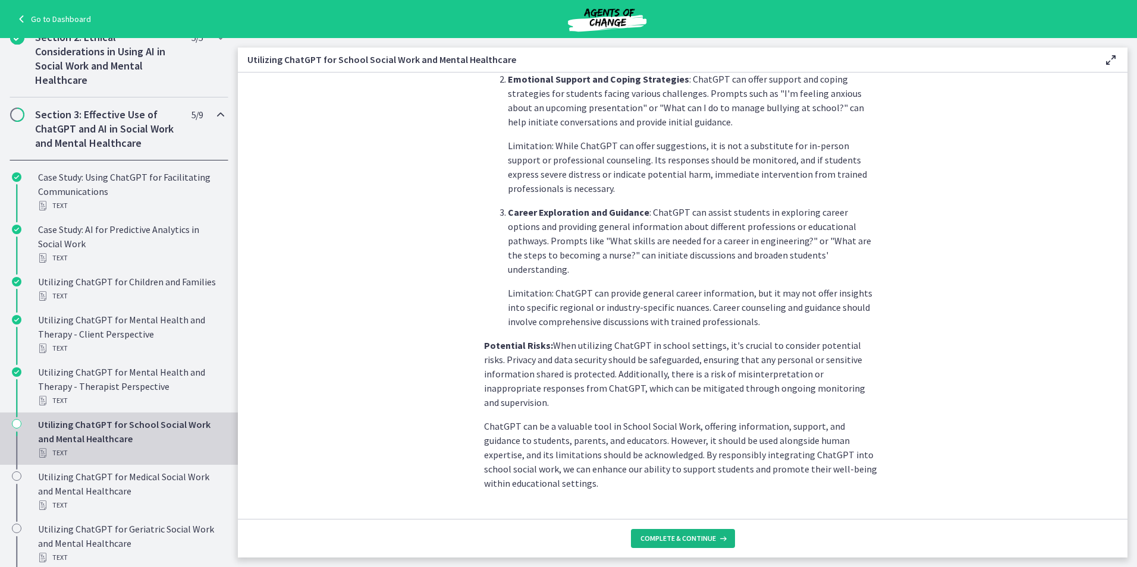
click at [678, 534] on span "Complete & continue" at bounding box center [677, 539] width 75 height 10
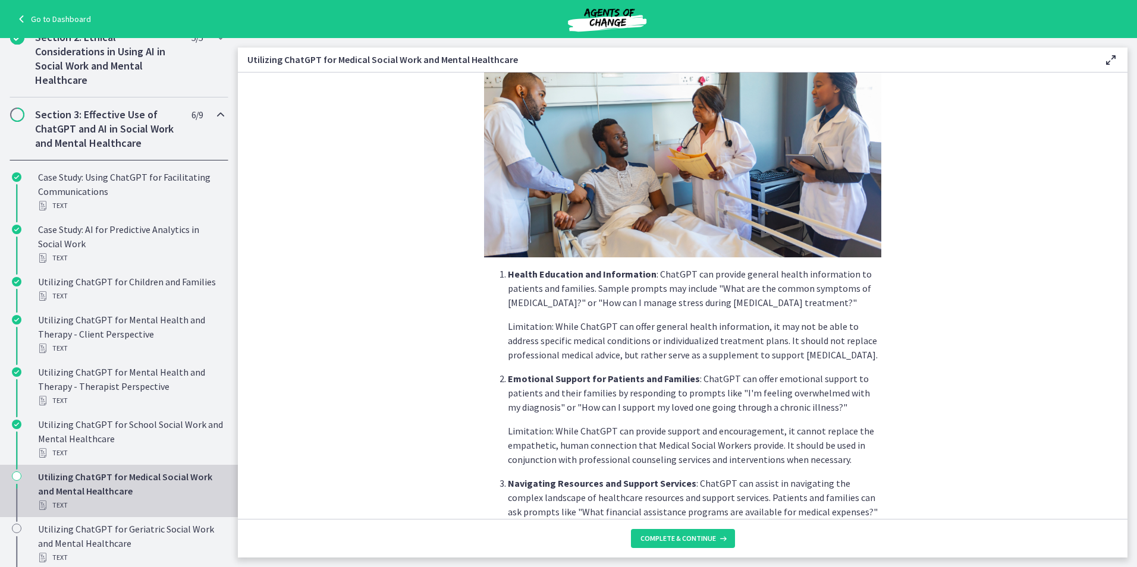
scroll to position [395, 0]
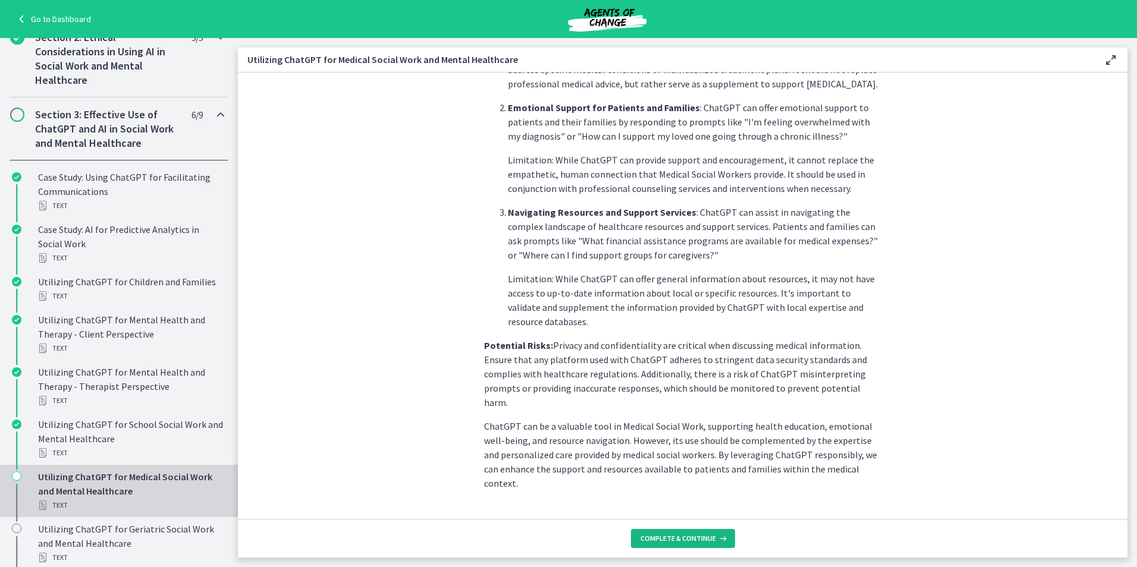
click at [720, 542] on icon at bounding box center [722, 539] width 12 height 10
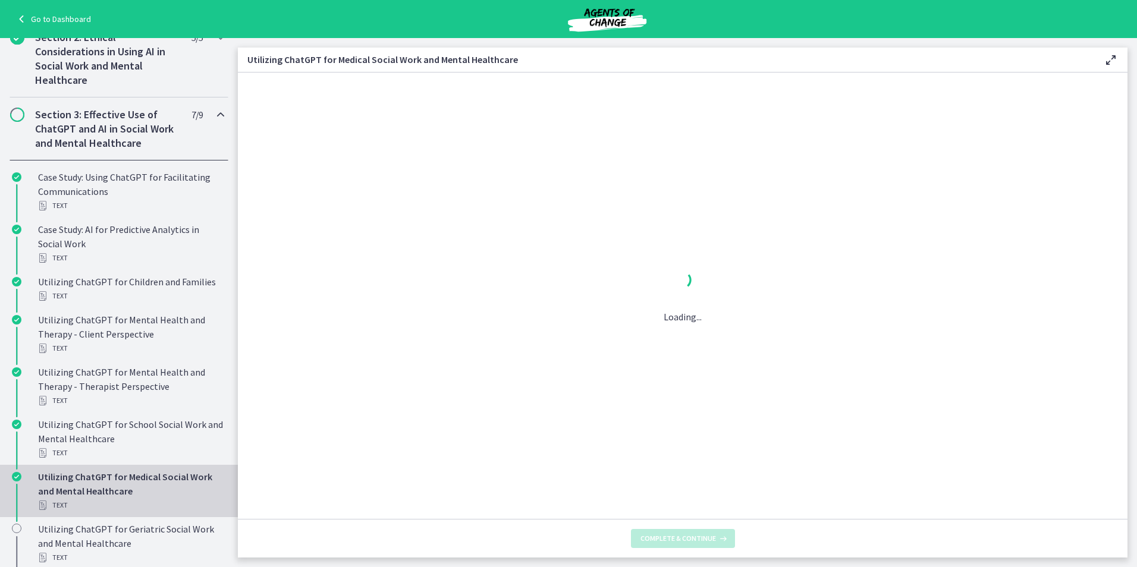
scroll to position [0, 0]
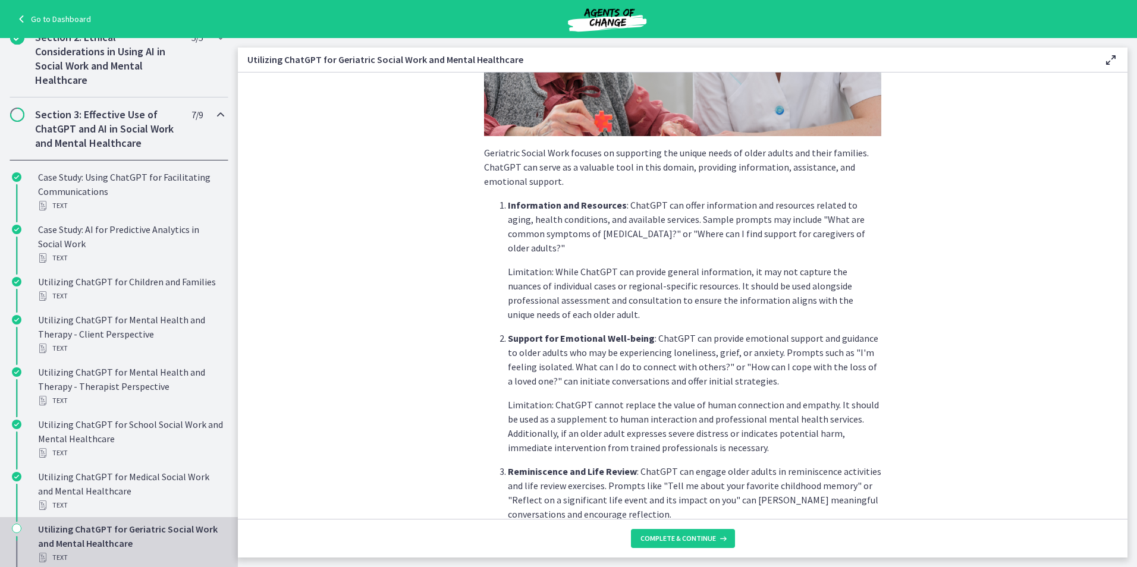
scroll to position [452, 0]
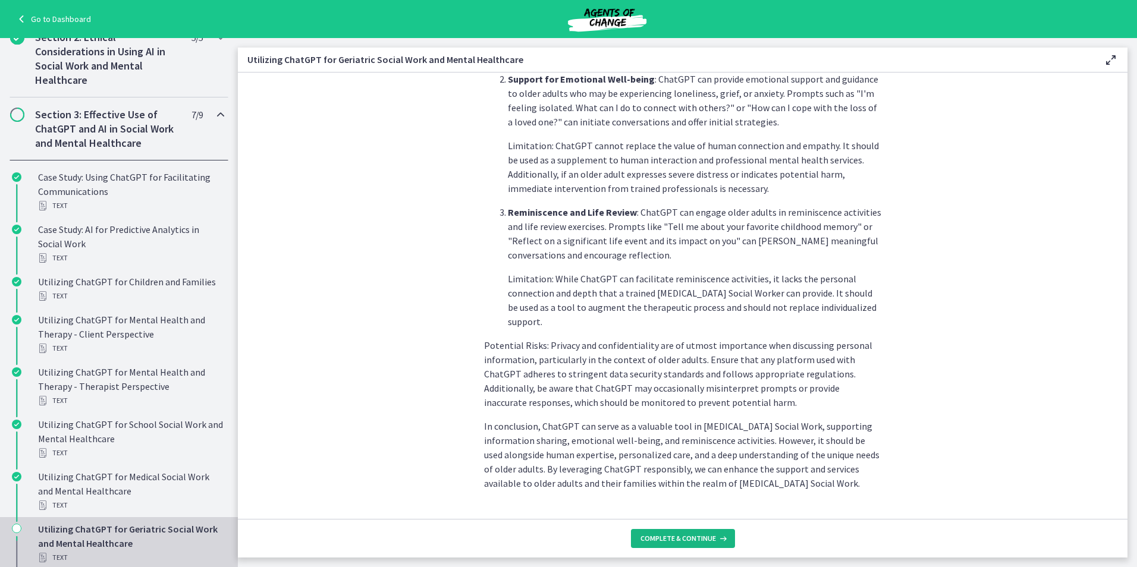
click at [646, 537] on span "Complete & continue" at bounding box center [677, 539] width 75 height 10
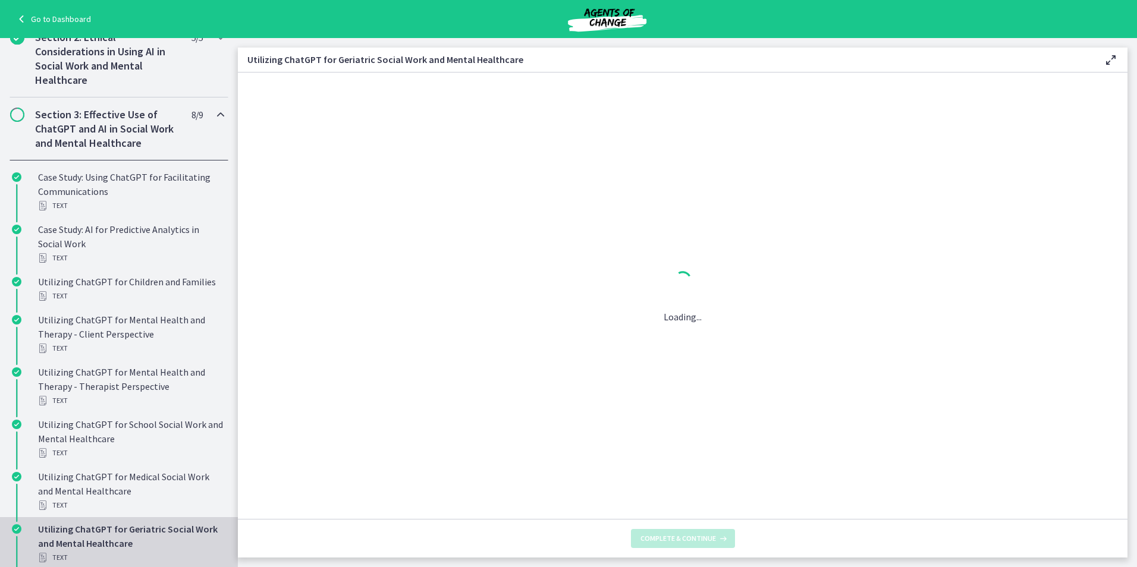
scroll to position [0, 0]
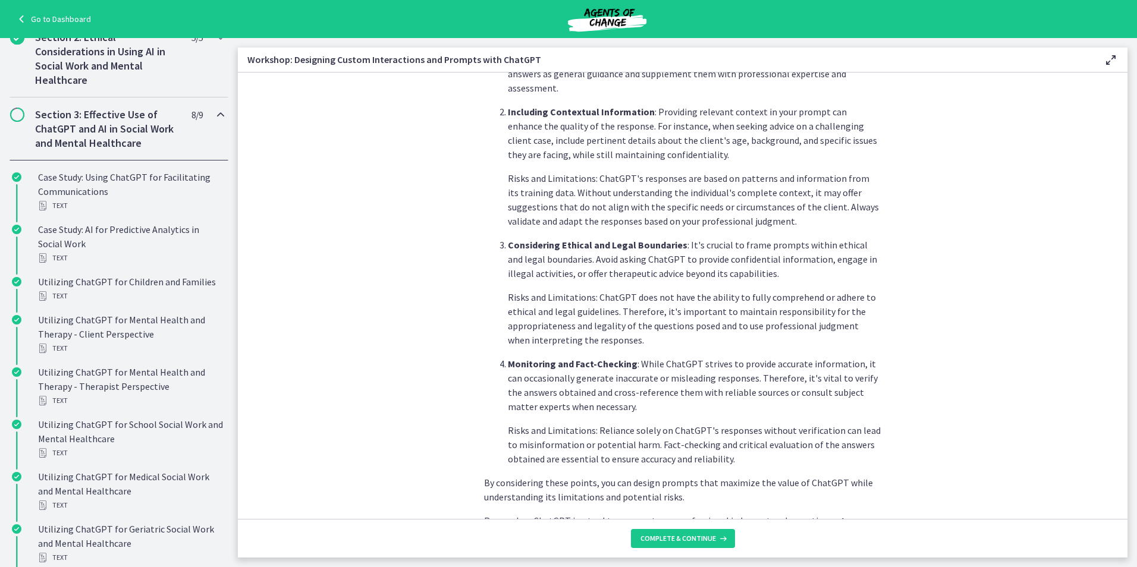
scroll to position [552, 0]
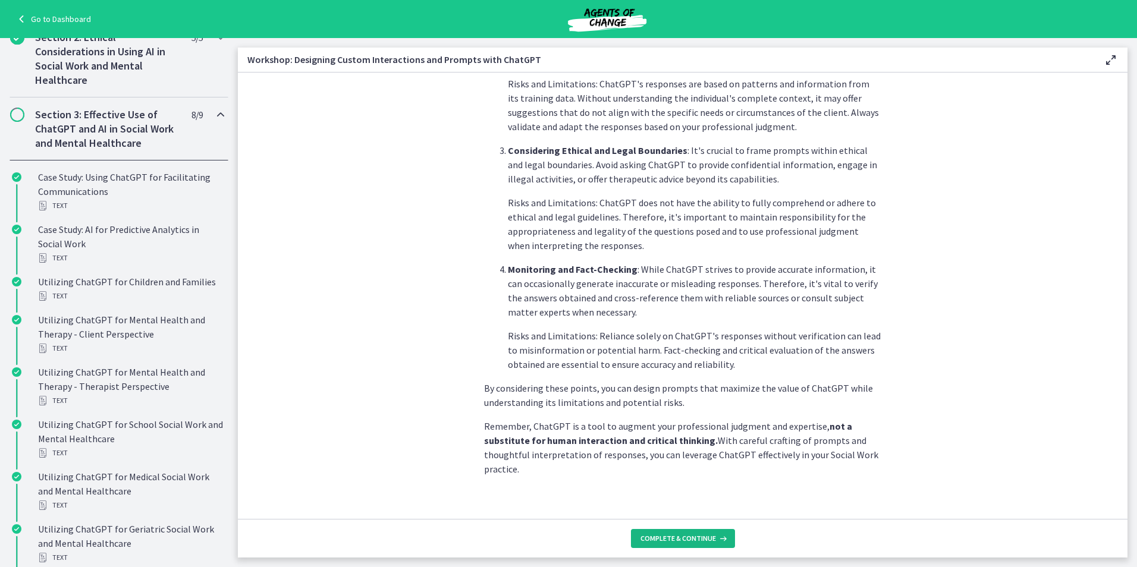
click at [638, 540] on button "Complete & continue" at bounding box center [683, 538] width 104 height 19
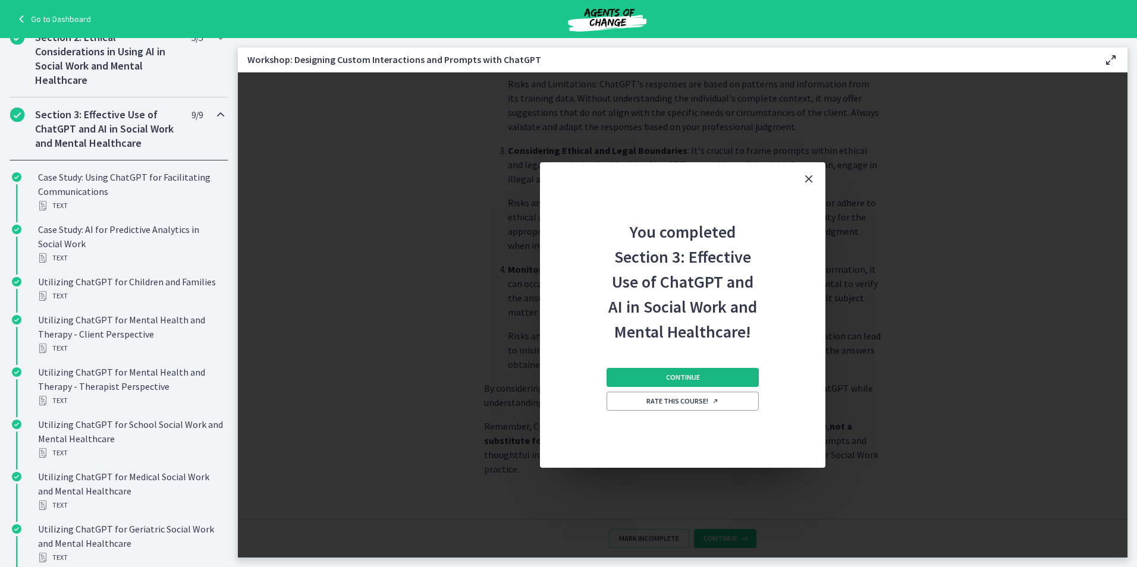
click at [731, 379] on button "Continue" at bounding box center [682, 377] width 152 height 19
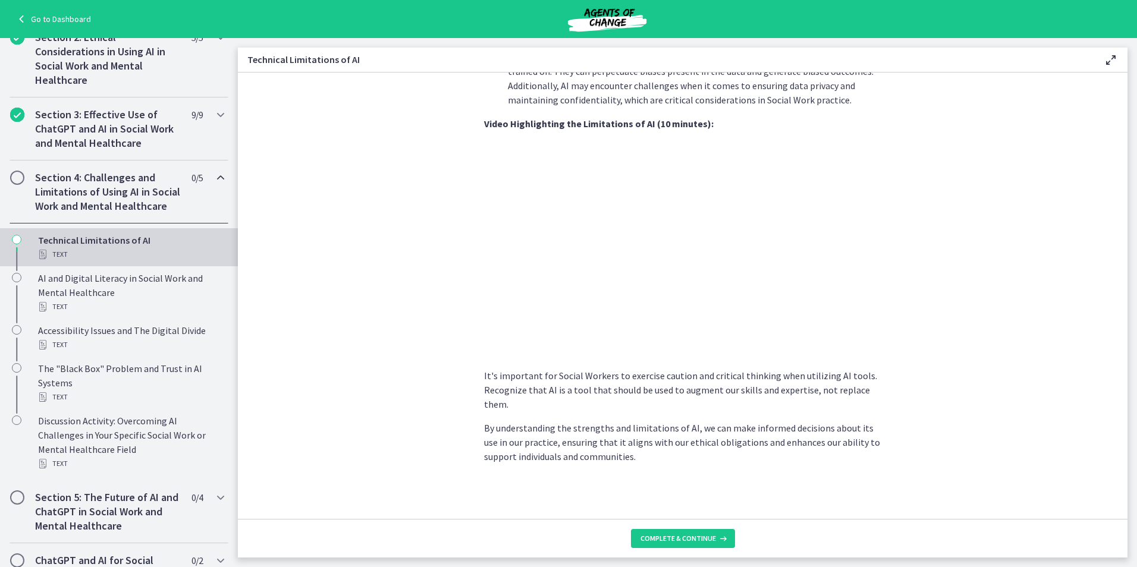
scroll to position [756, 0]
click at [706, 539] on span "Complete & continue" at bounding box center [677, 539] width 75 height 10
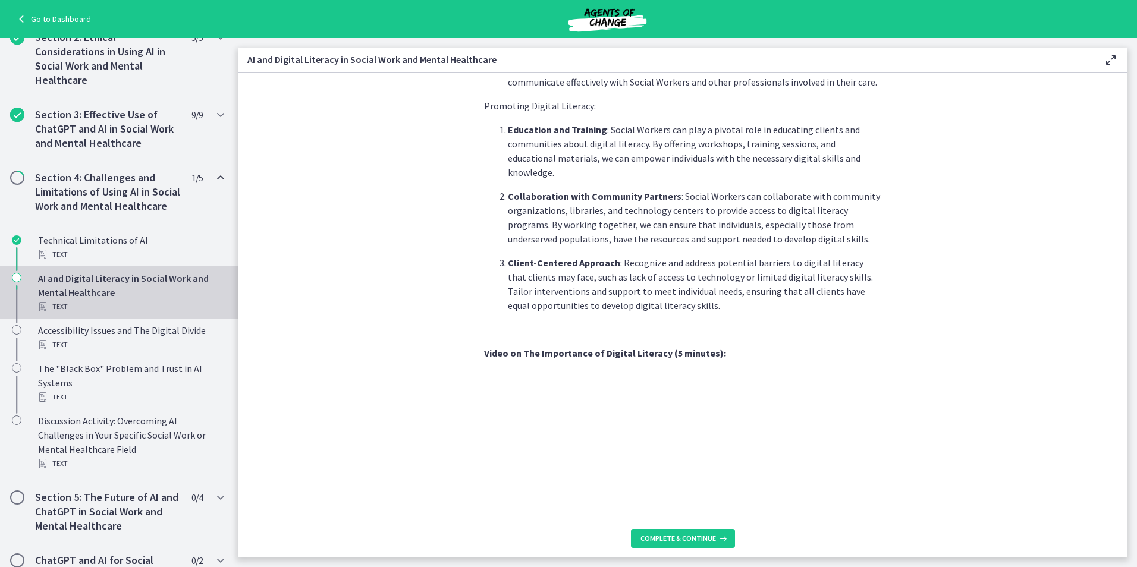
scroll to position [917, 0]
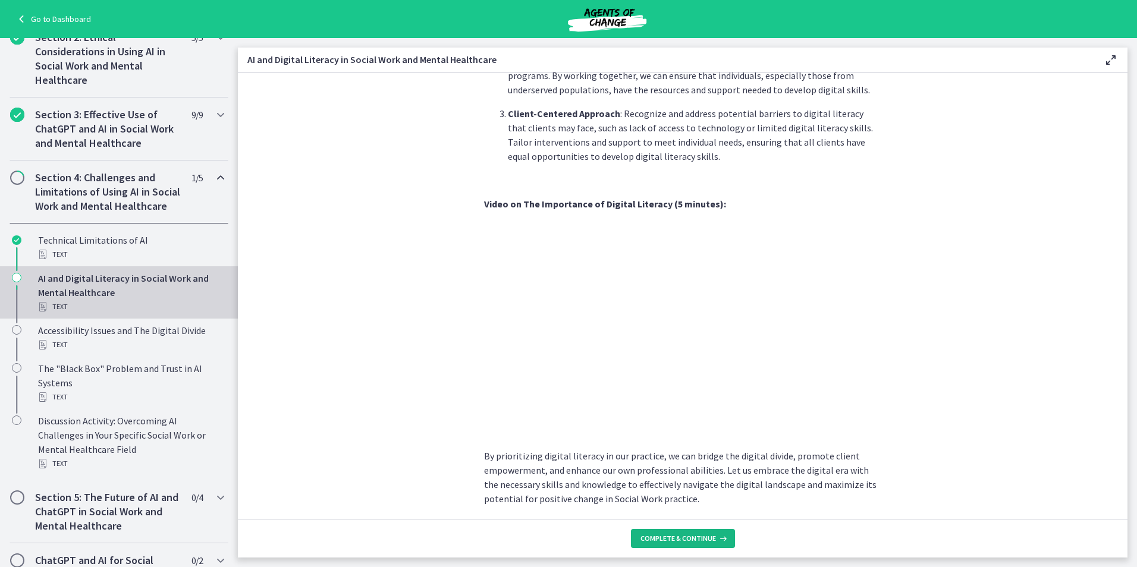
drag, startPoint x: 720, startPoint y: 531, endPoint x: 742, endPoint y: 490, distance: 46.3
click at [719, 531] on button "Complete & continue" at bounding box center [683, 538] width 104 height 19
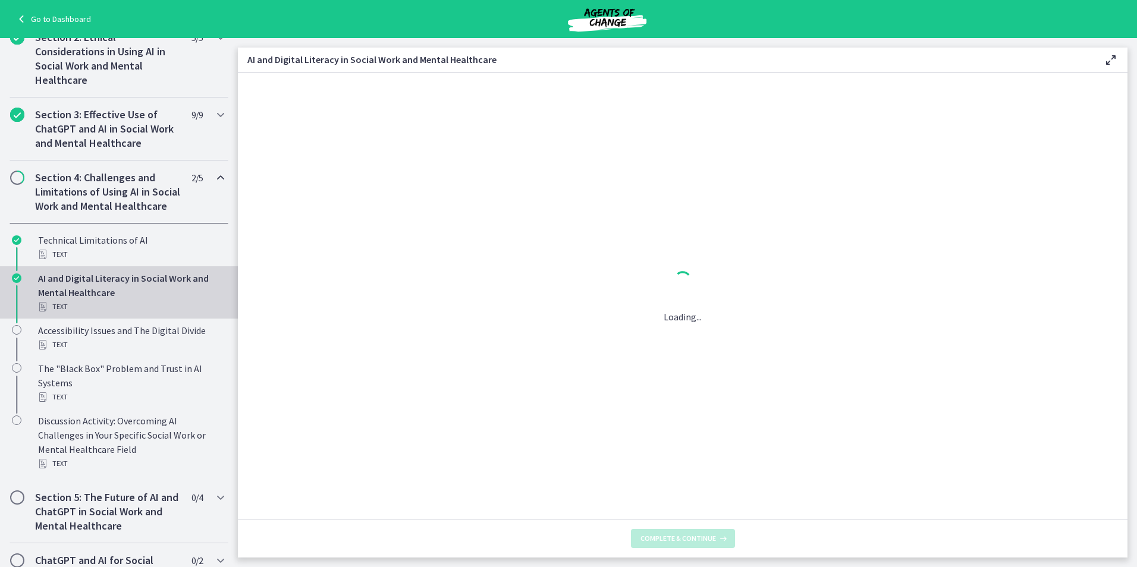
scroll to position [0, 0]
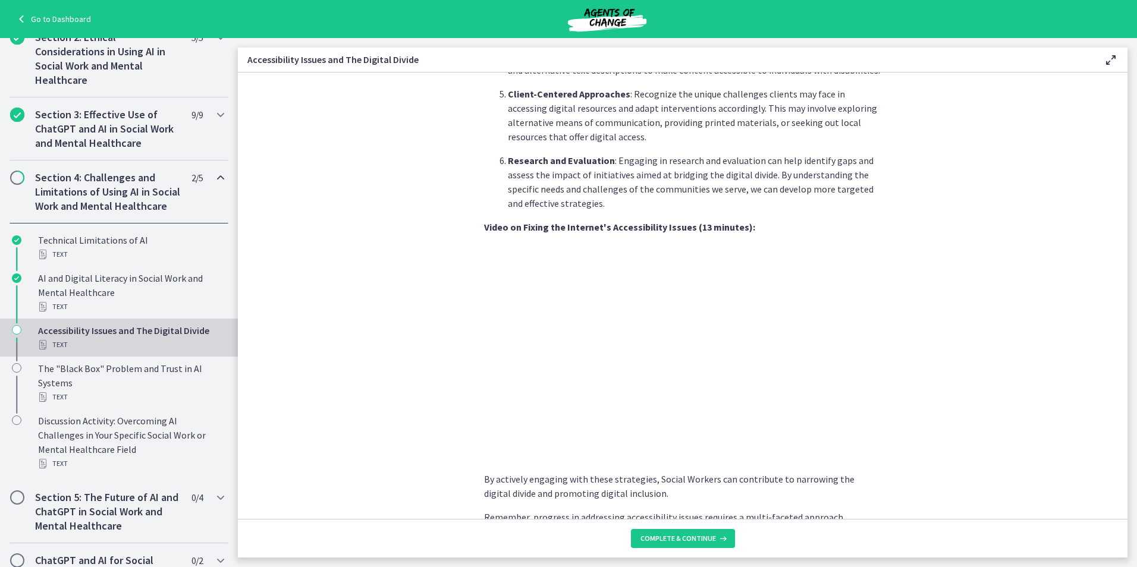
scroll to position [922, 0]
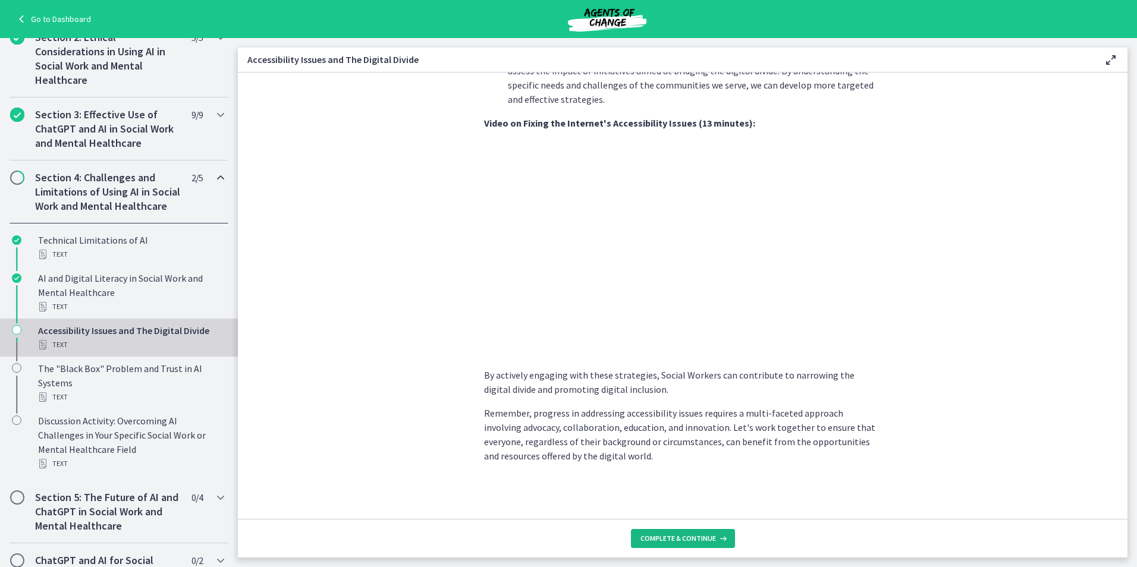
click at [703, 534] on span "Complete & continue" at bounding box center [677, 539] width 75 height 10
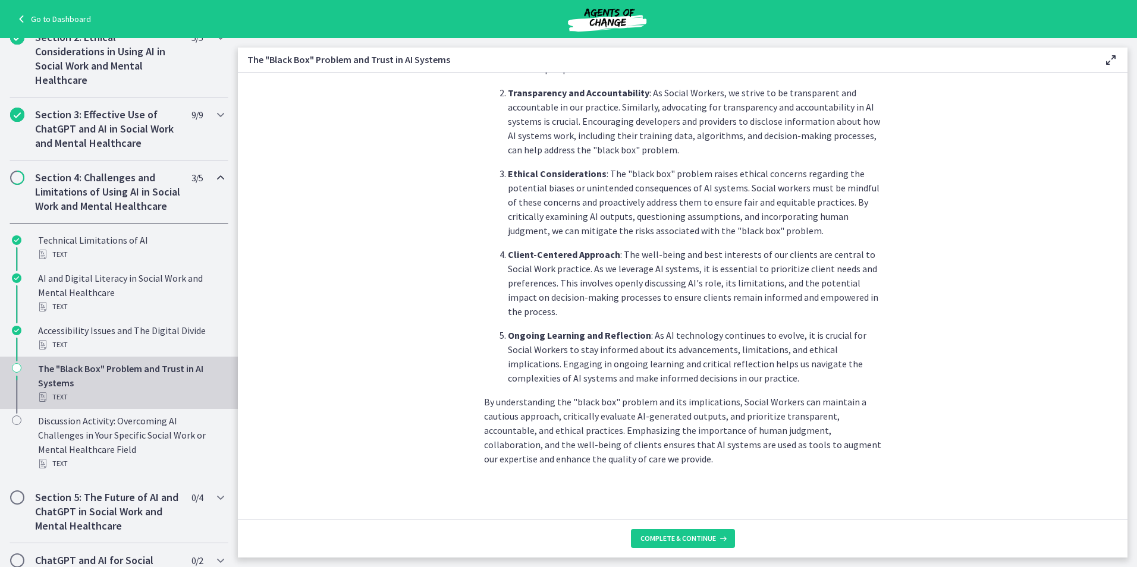
scroll to position [495, 0]
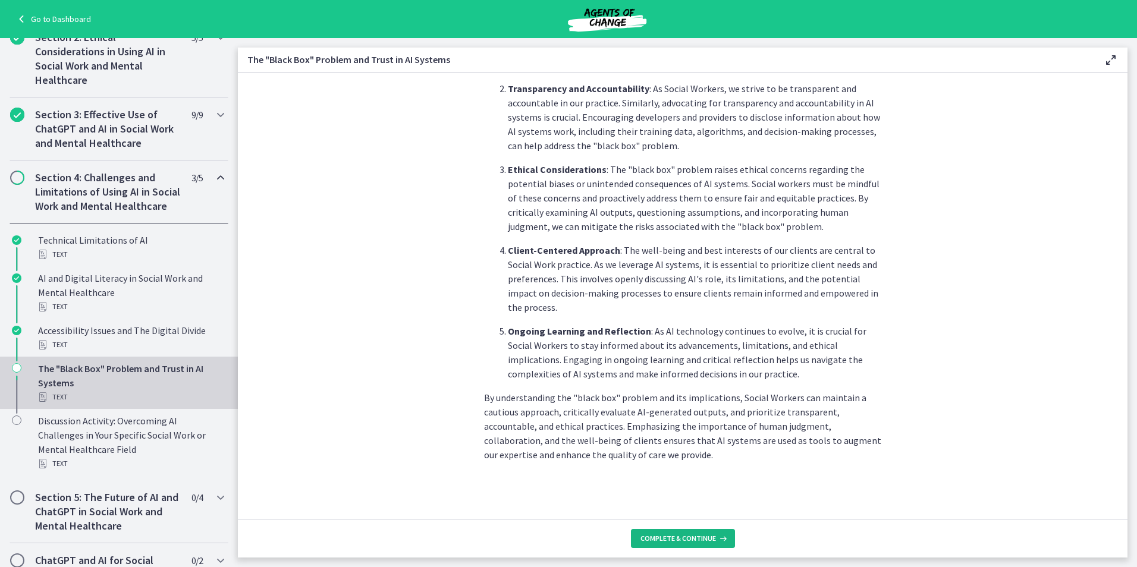
click at [716, 539] on icon at bounding box center [722, 539] width 12 height 10
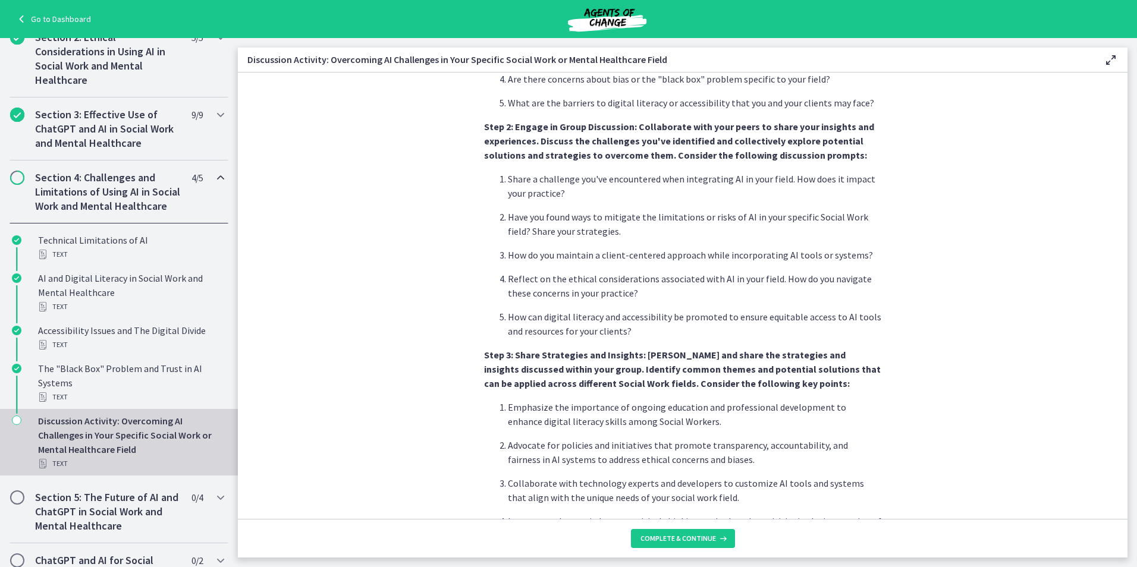
scroll to position [638, 0]
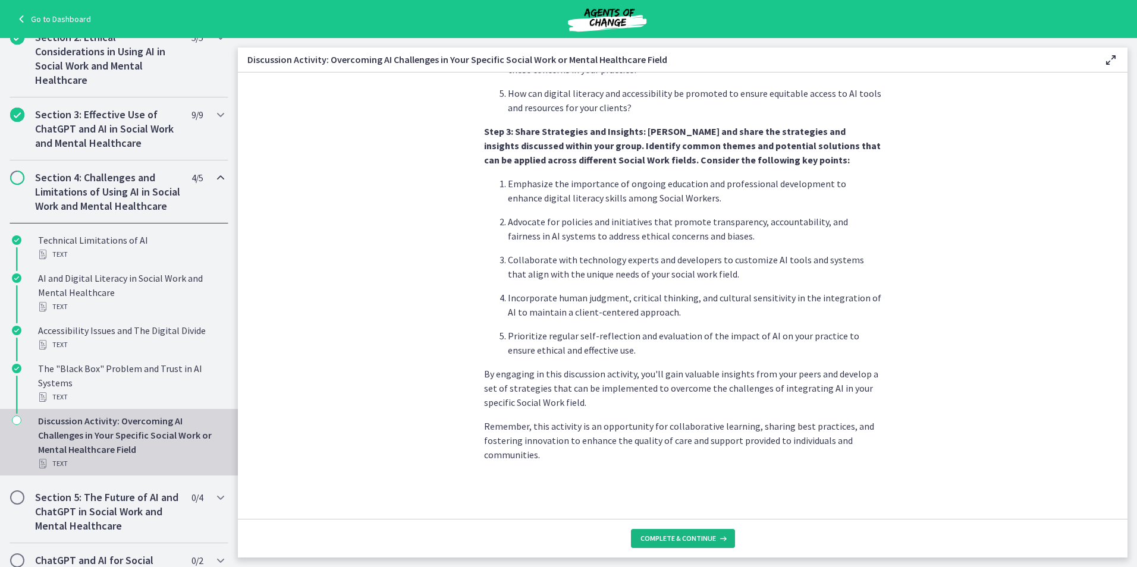
click at [716, 547] on button "Complete & continue" at bounding box center [683, 538] width 104 height 19
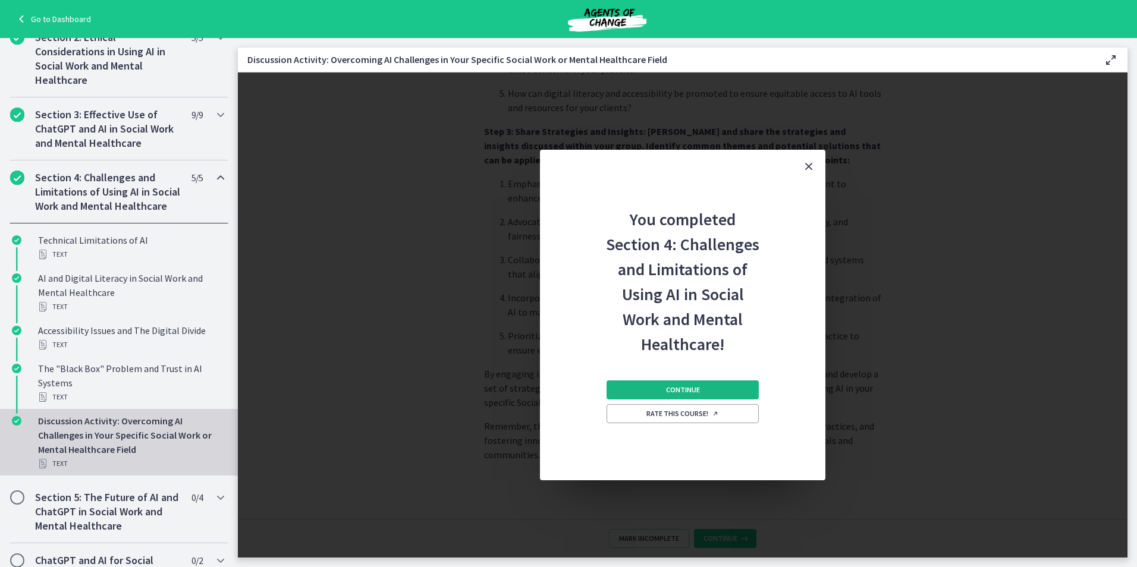
click at [688, 387] on span "Continue" at bounding box center [683, 390] width 34 height 10
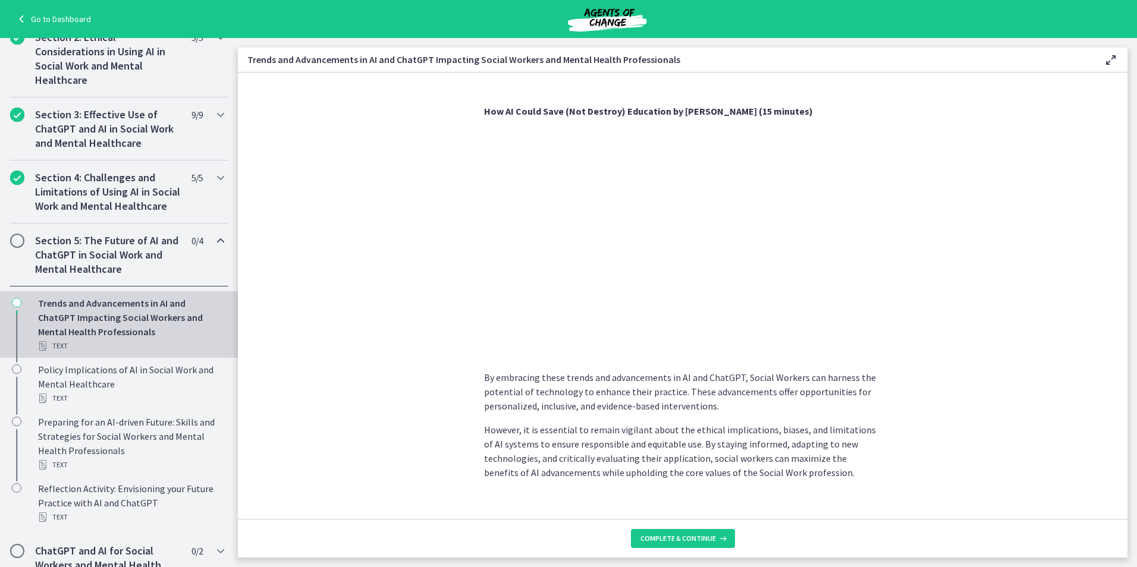
scroll to position [870, 0]
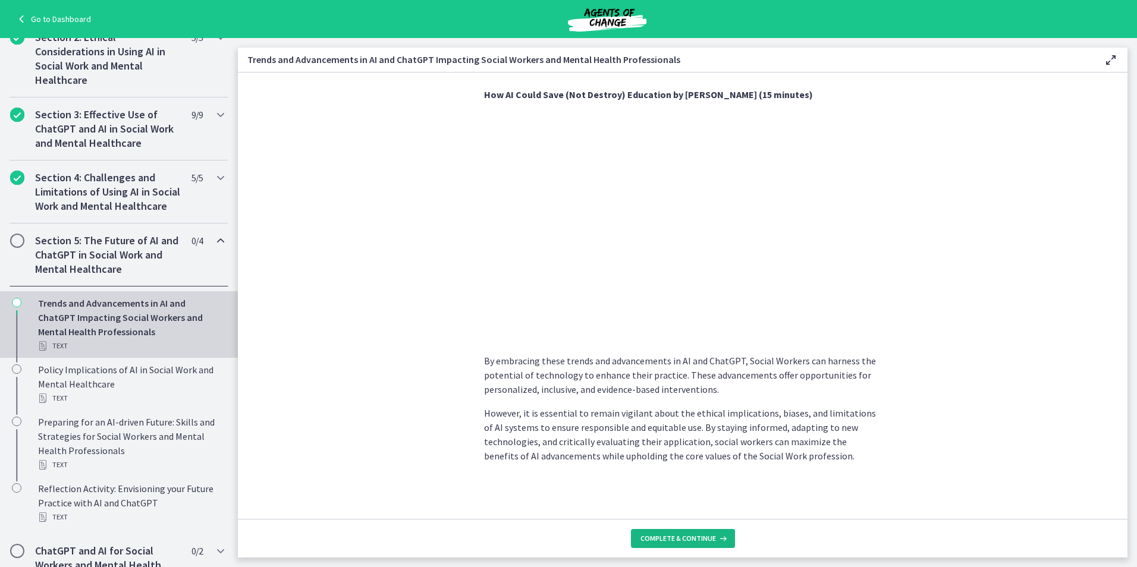
click at [685, 537] on span "Complete & continue" at bounding box center [677, 539] width 75 height 10
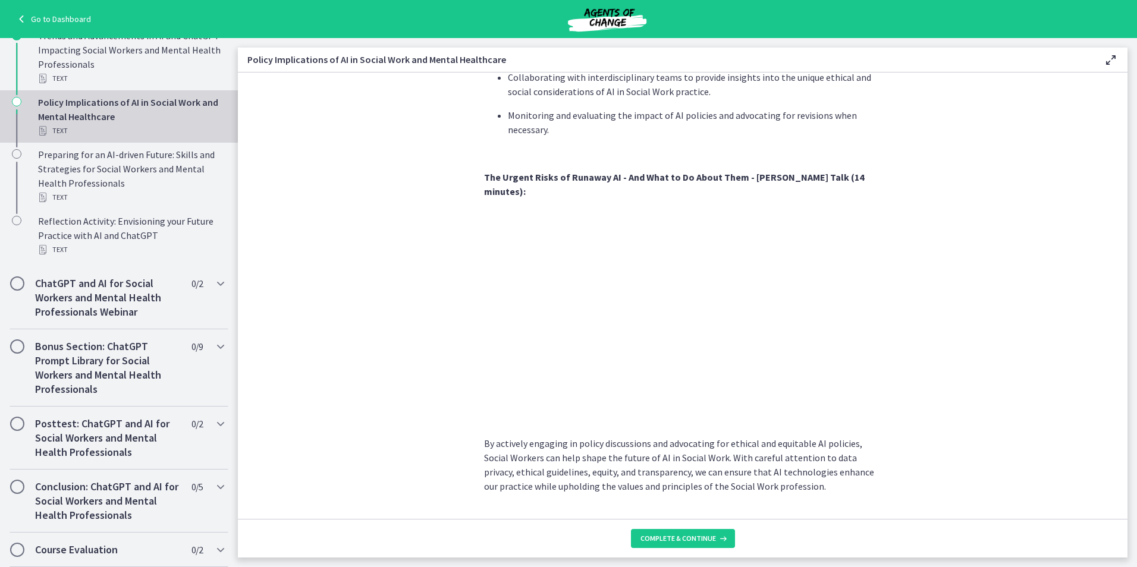
scroll to position [960, 0]
click at [694, 534] on span "Complete & continue" at bounding box center [677, 539] width 75 height 10
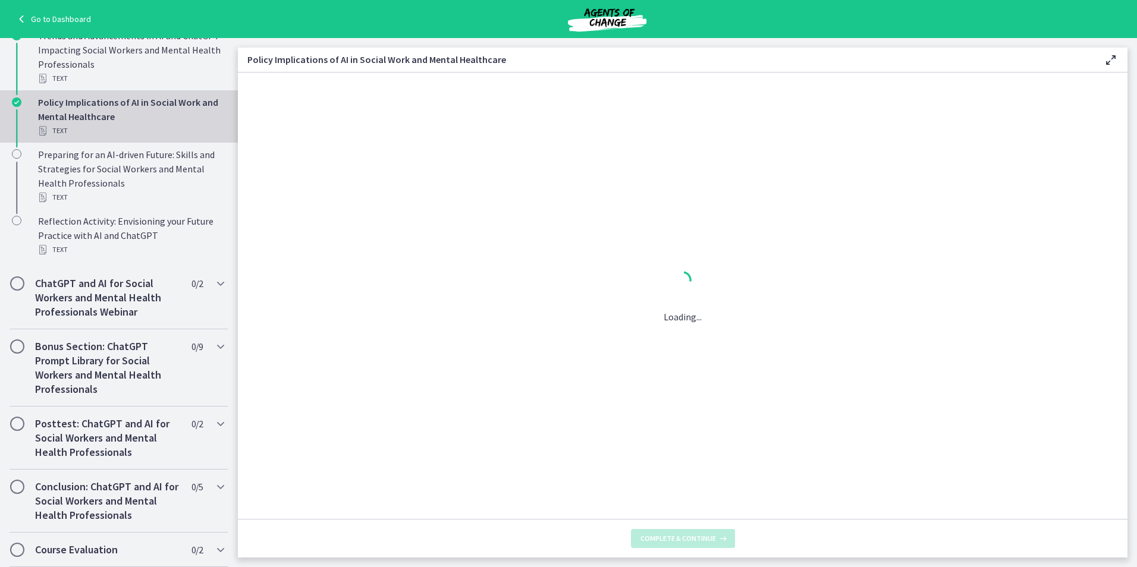
scroll to position [0, 0]
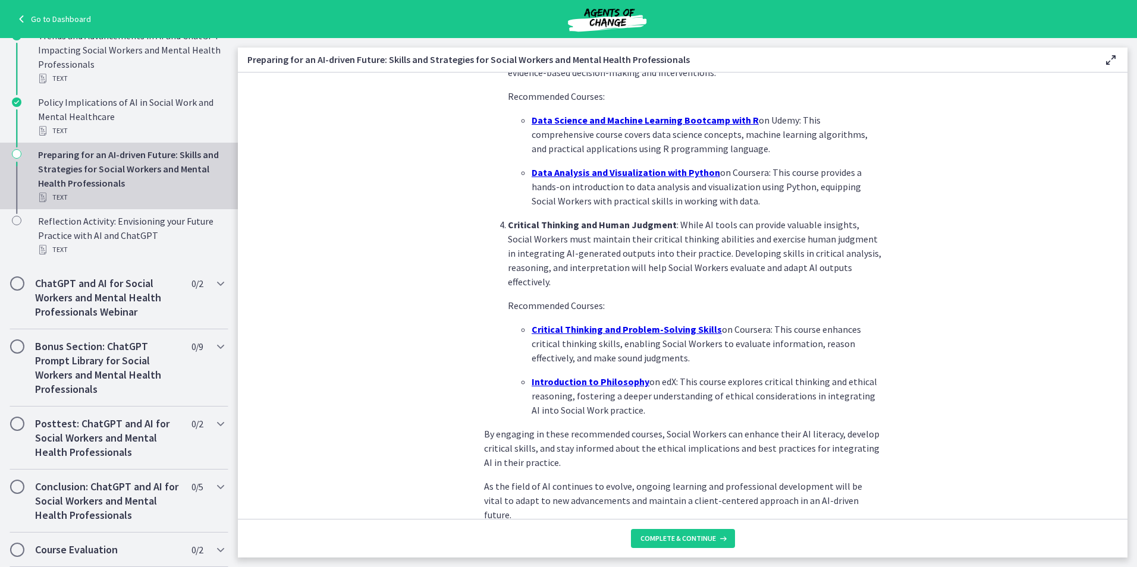
scroll to position [752, 0]
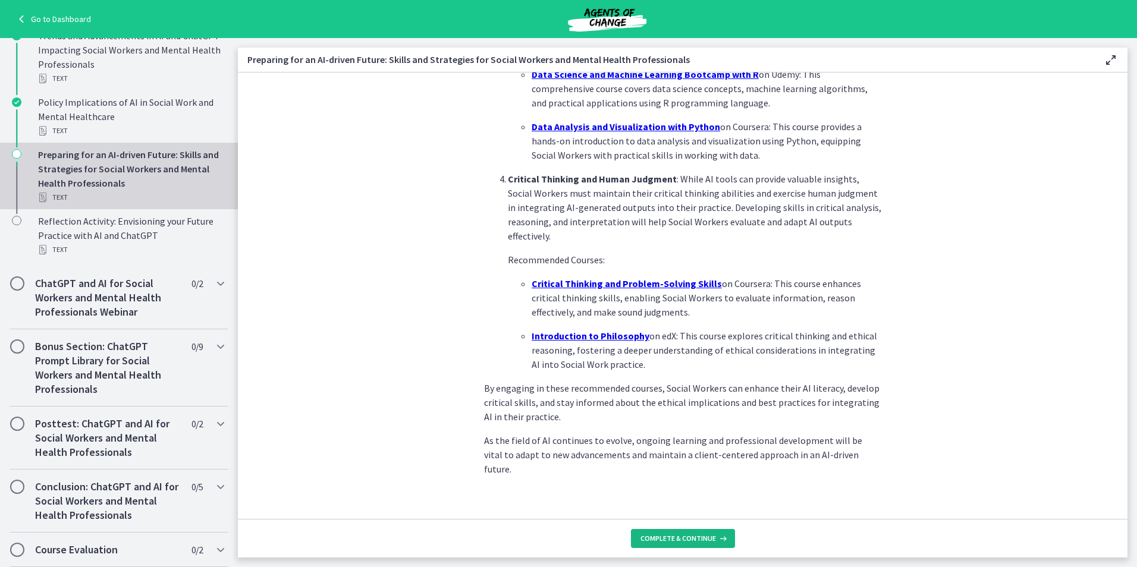
click at [705, 535] on span "Complete & continue" at bounding box center [677, 539] width 75 height 10
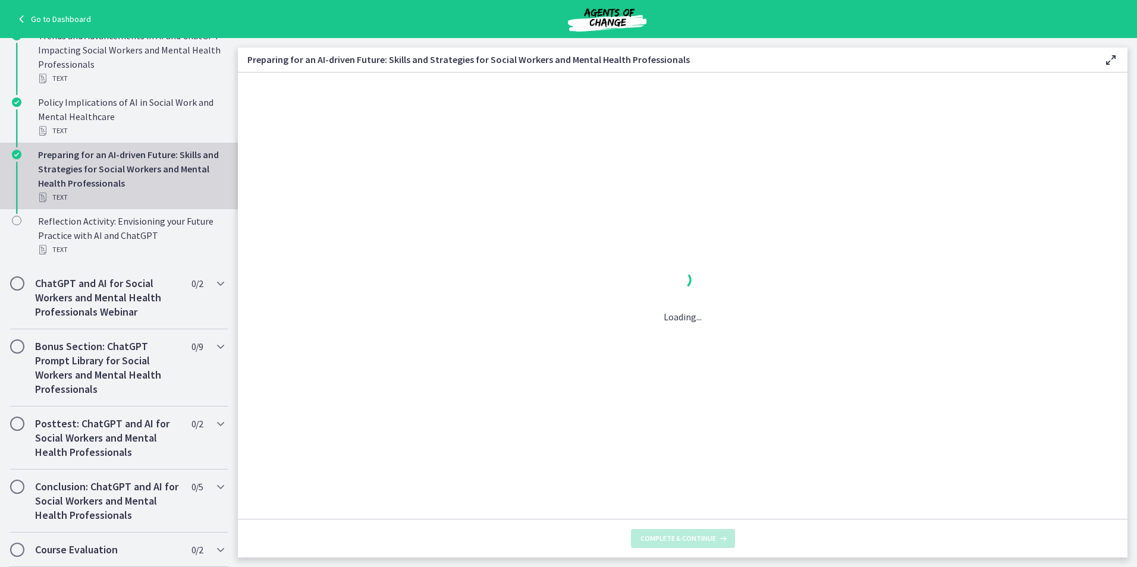
scroll to position [0, 0]
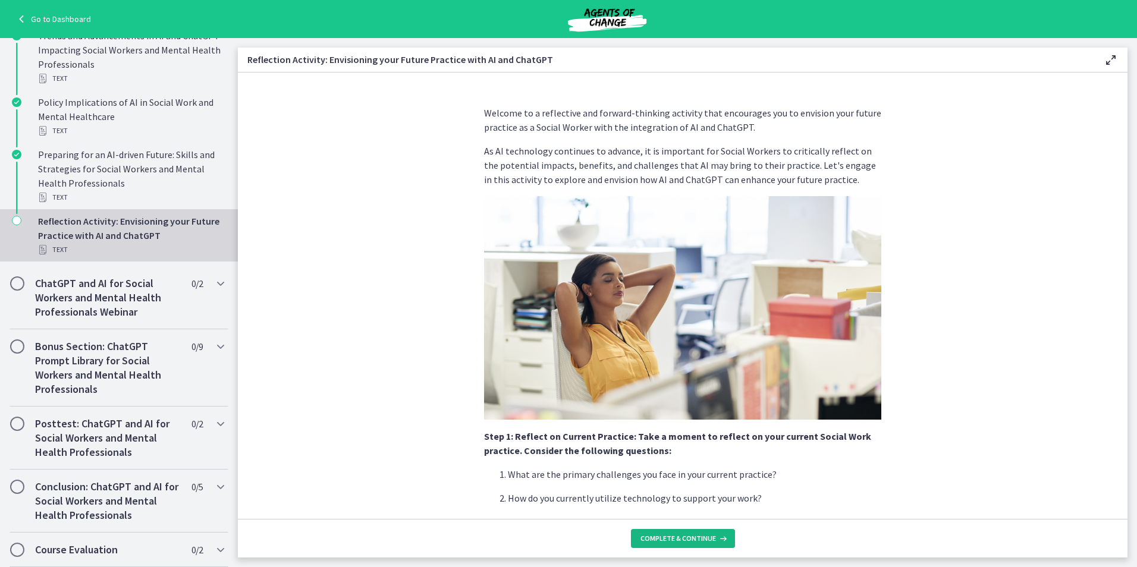
click at [706, 540] on span "Complete & continue" at bounding box center [677, 539] width 75 height 10
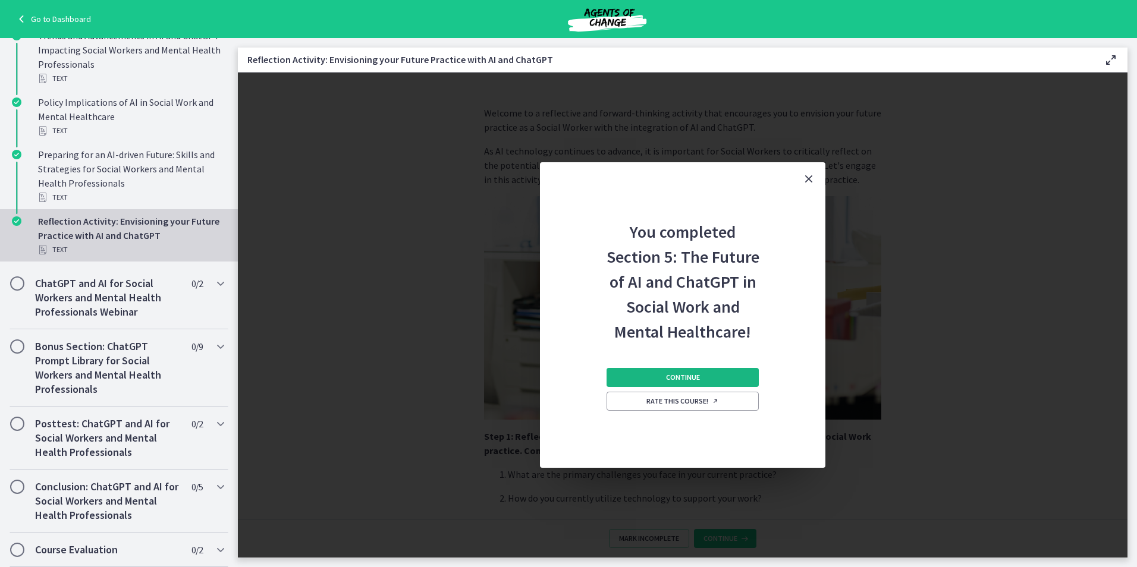
click at [679, 373] on span "Continue" at bounding box center [683, 378] width 34 height 10
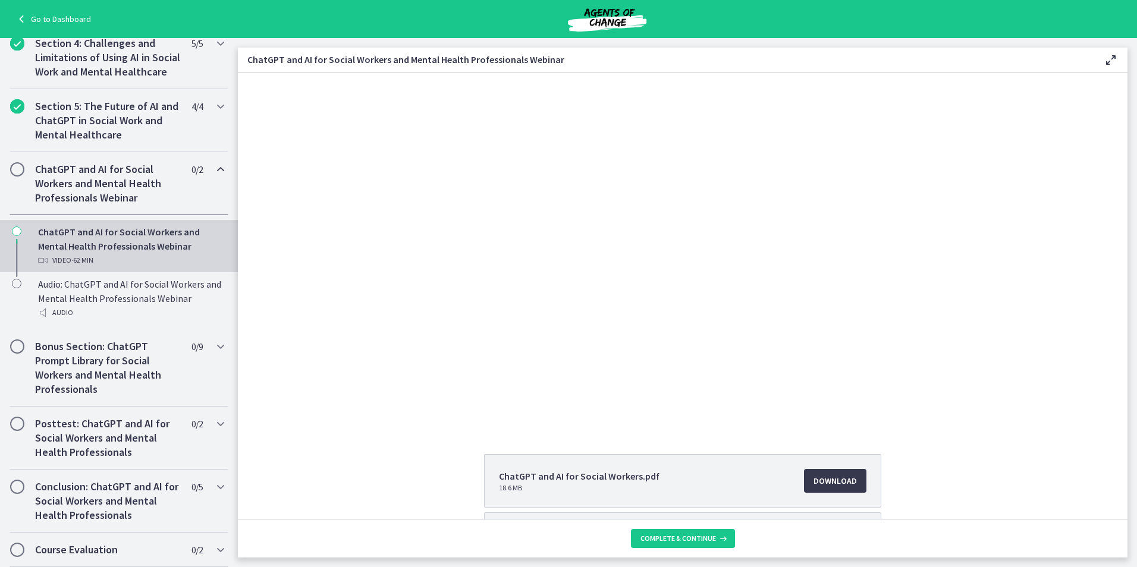
scroll to position [104, 0]
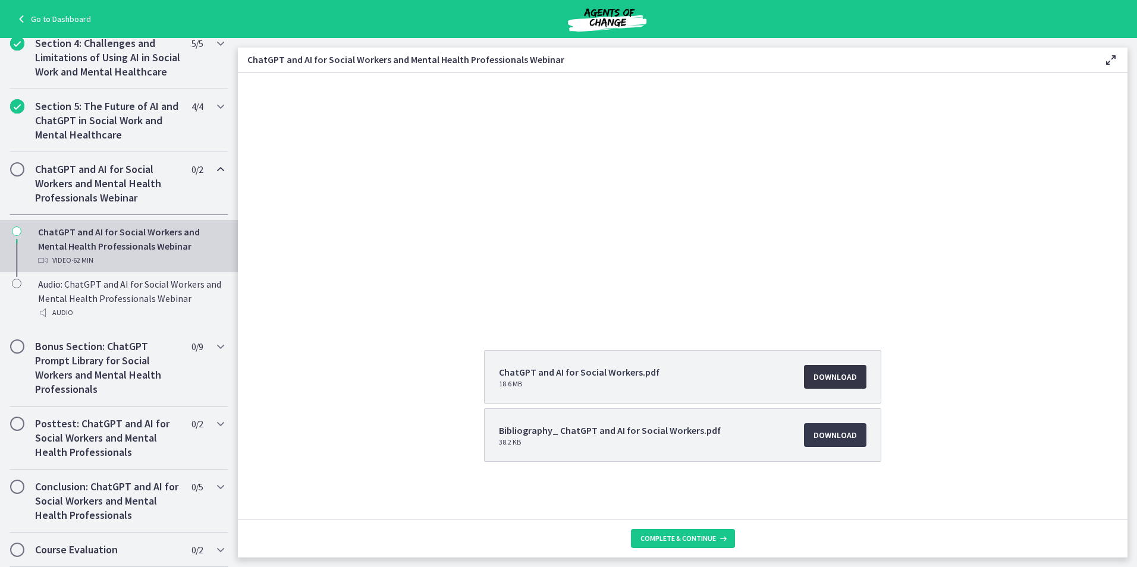
click at [844, 382] on span "Download Opens in a new window" at bounding box center [834, 377] width 43 height 14
